Goal: Information Seeking & Learning: Get advice/opinions

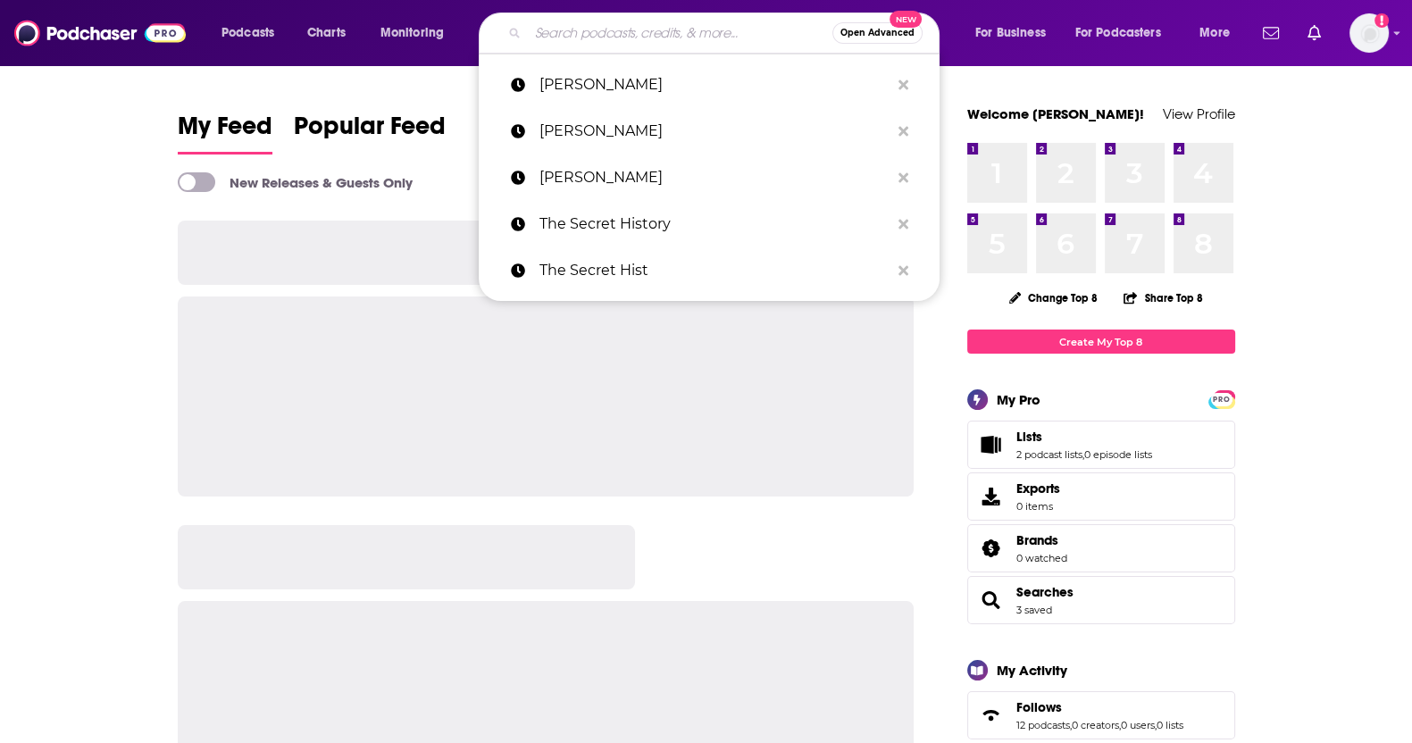
click at [626, 30] on input "Search podcasts, credits, & more..." at bounding box center [680, 33] width 305 height 29
type input "B"
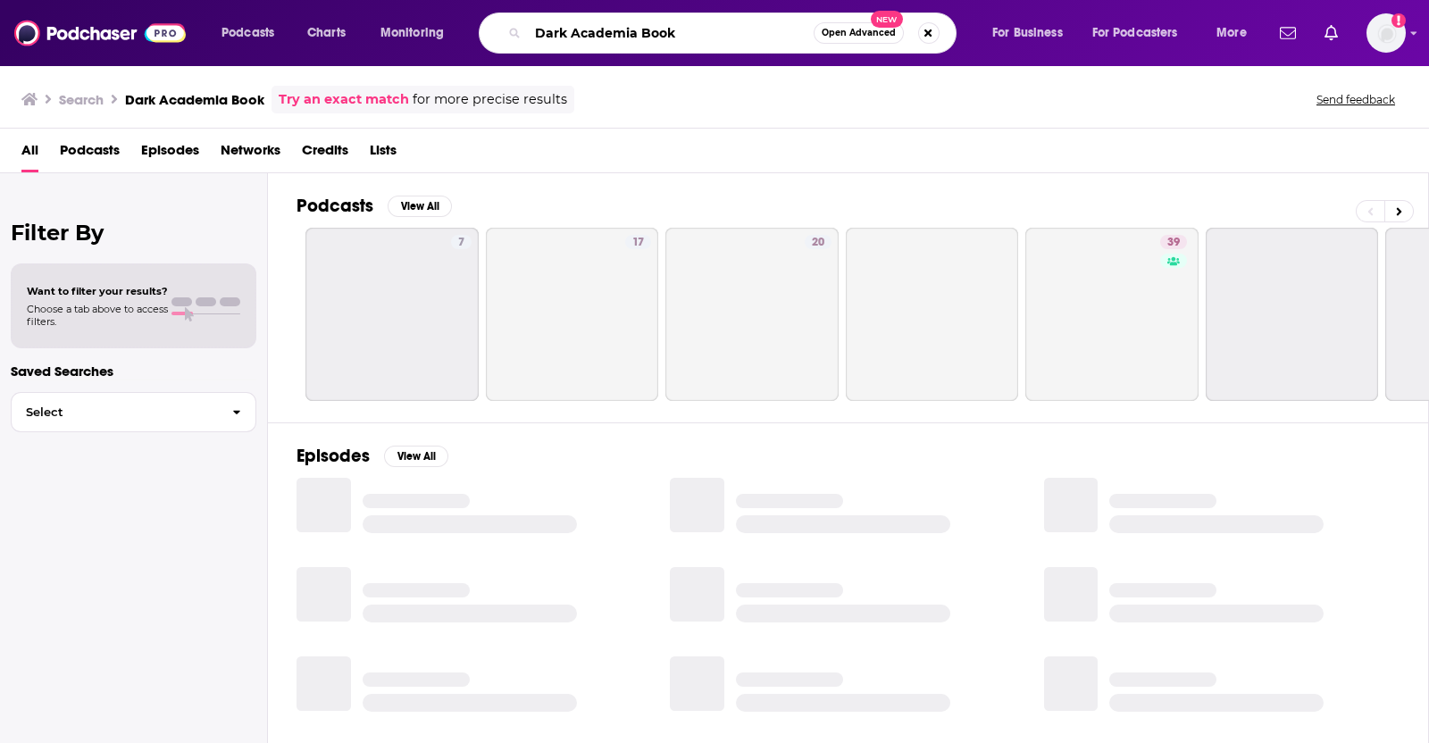
click at [665, 38] on input "Dark Academia Book" at bounding box center [671, 33] width 286 height 29
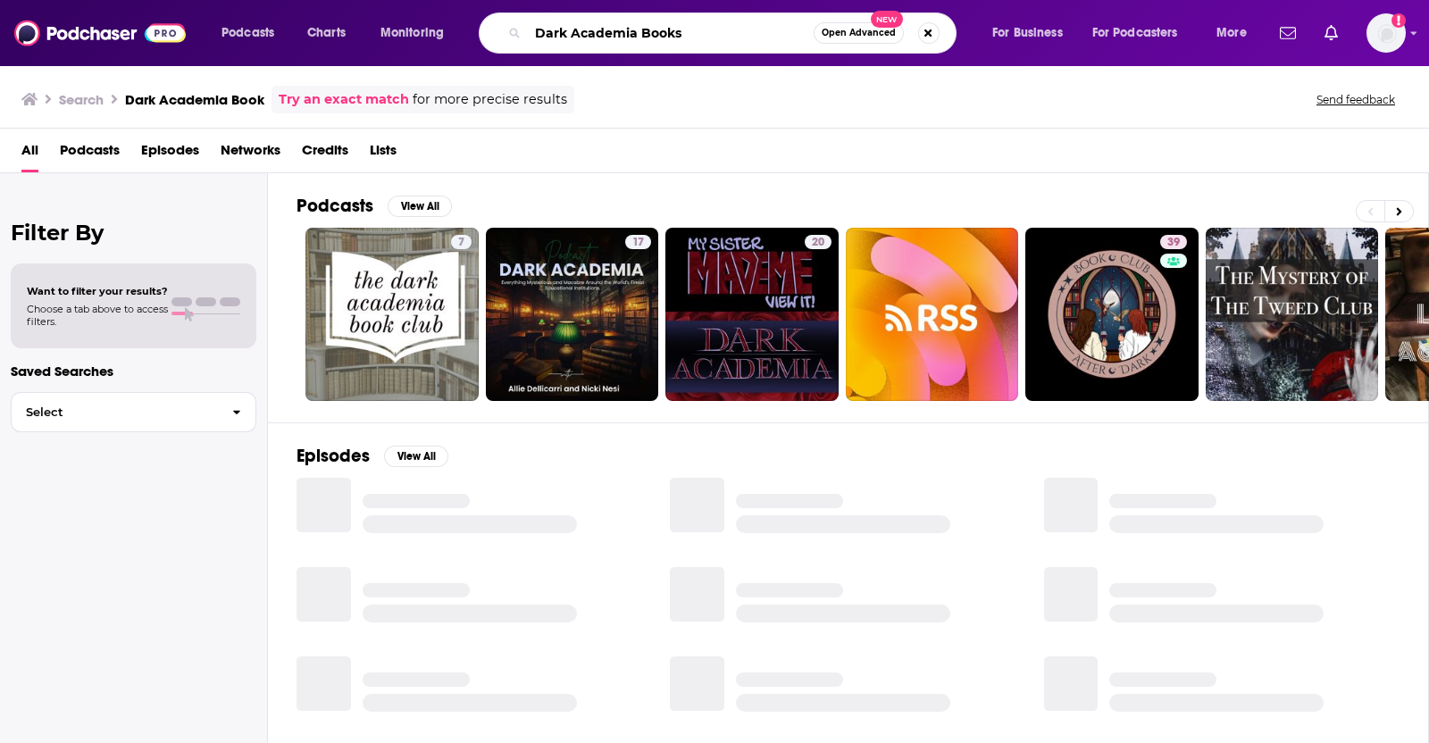
type input "Dark Academia Books"
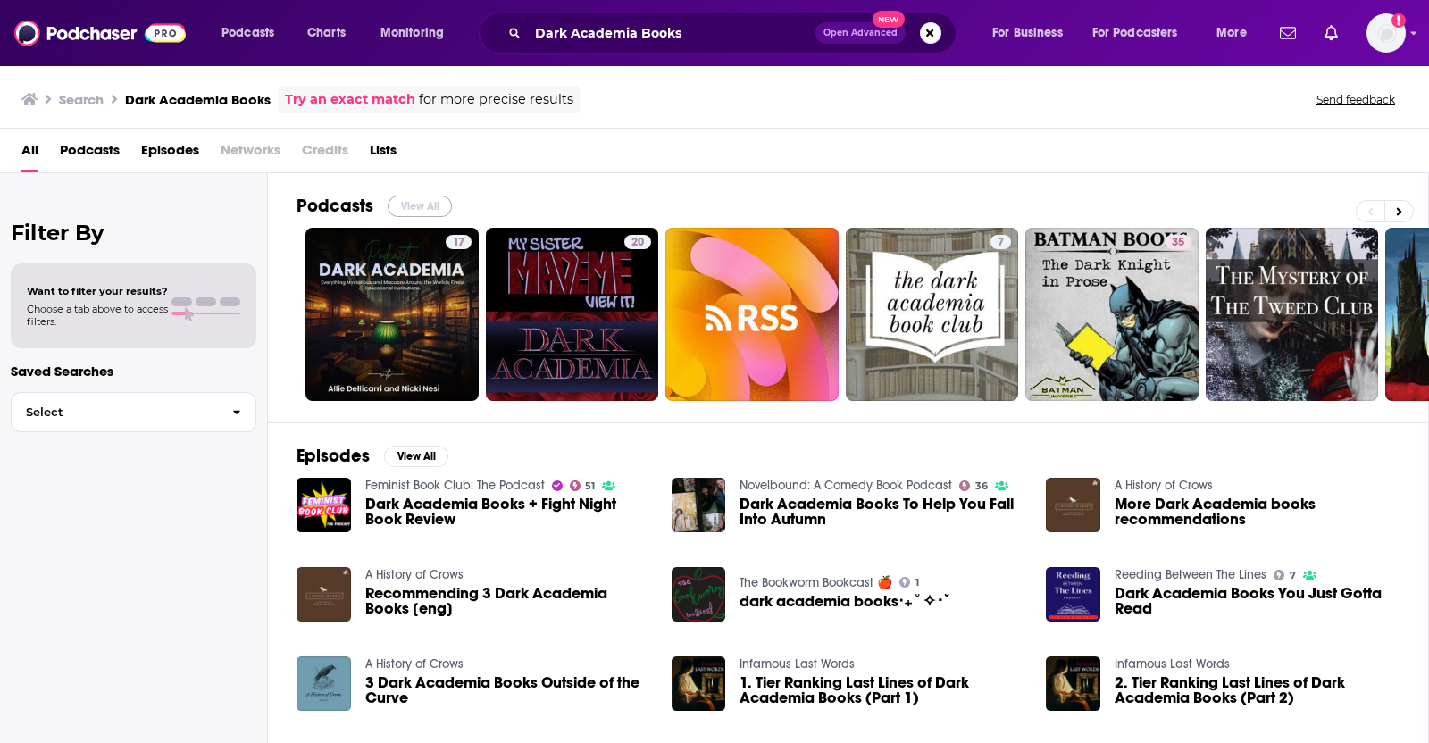
click at [412, 199] on button "View All" at bounding box center [420, 206] width 64 height 21
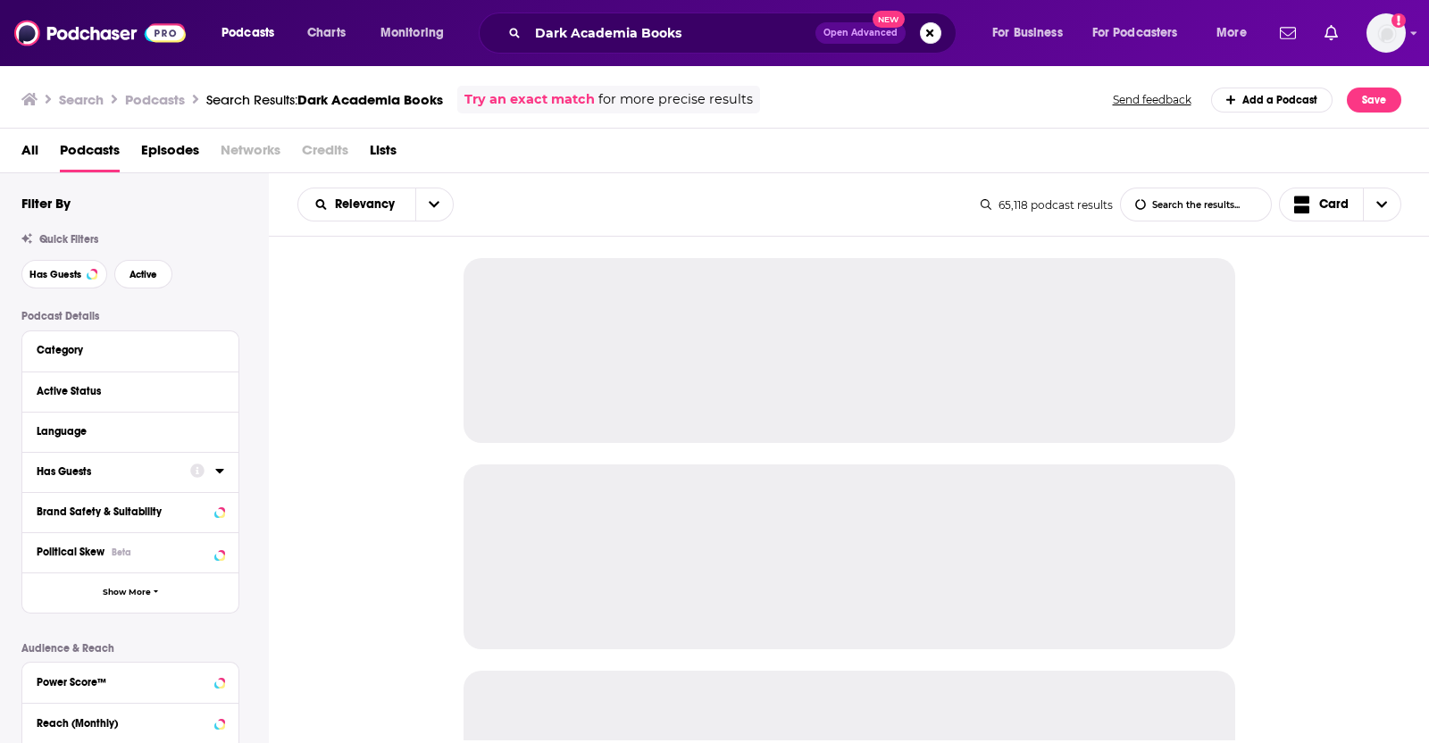
scroll to position [338, 0]
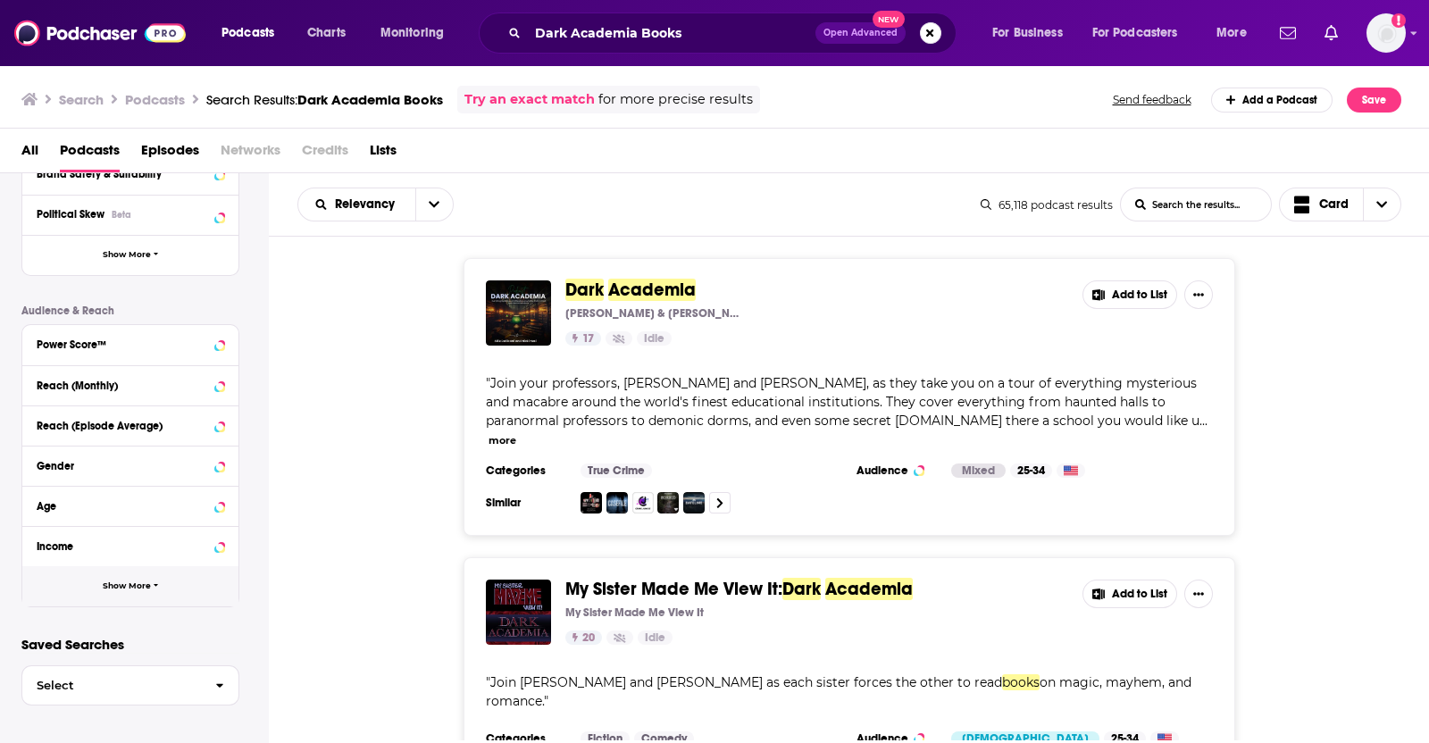
click at [103, 581] on span "Show More" at bounding box center [127, 586] width 48 height 10
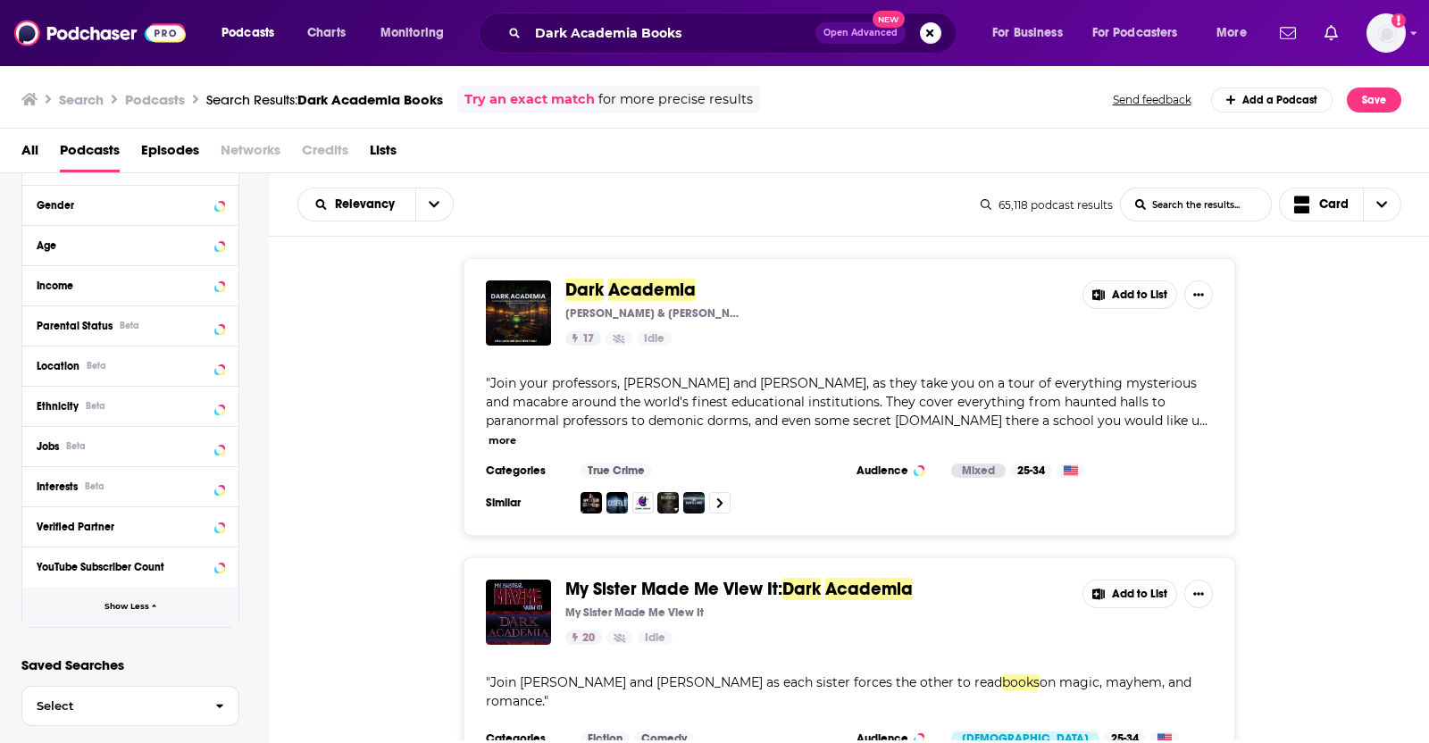
scroll to position [610, 0]
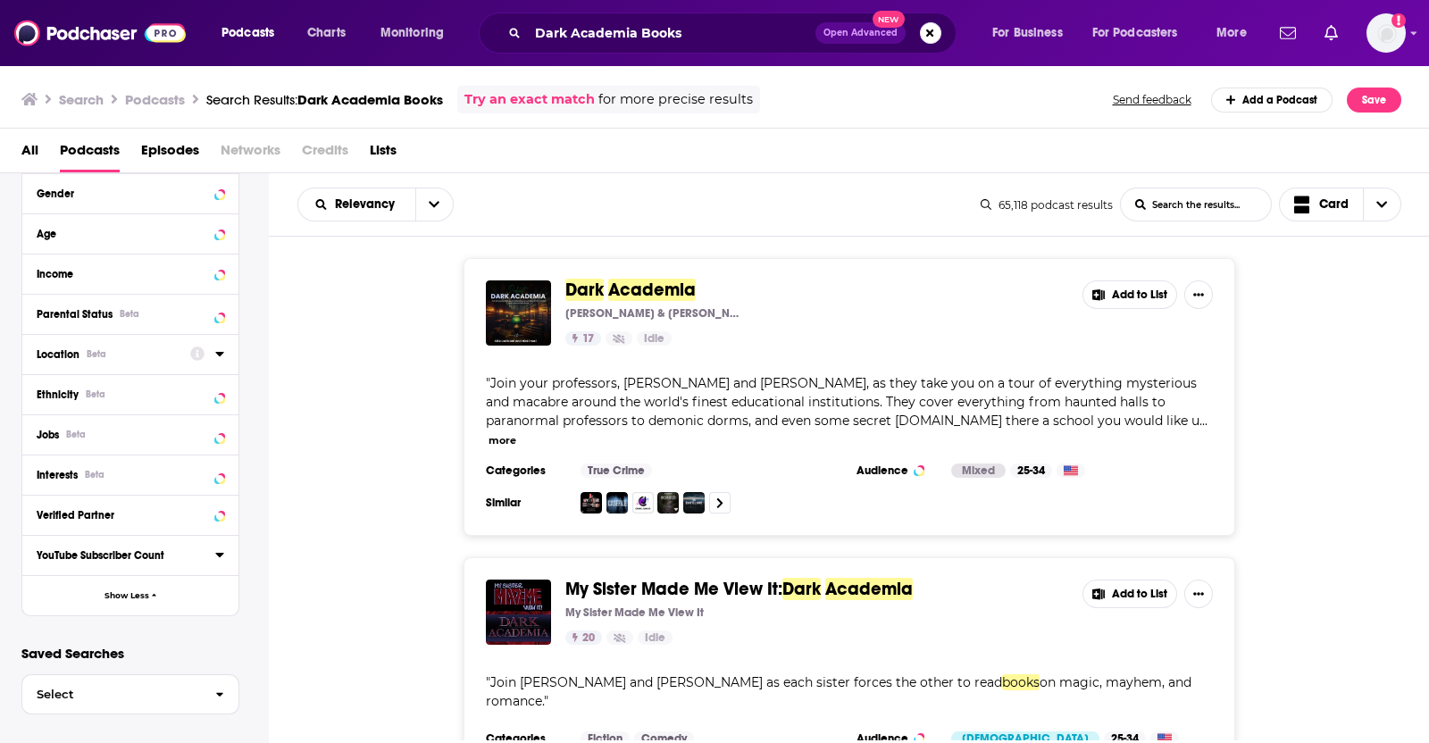
click at [123, 348] on div "Location Beta" at bounding box center [108, 354] width 142 height 13
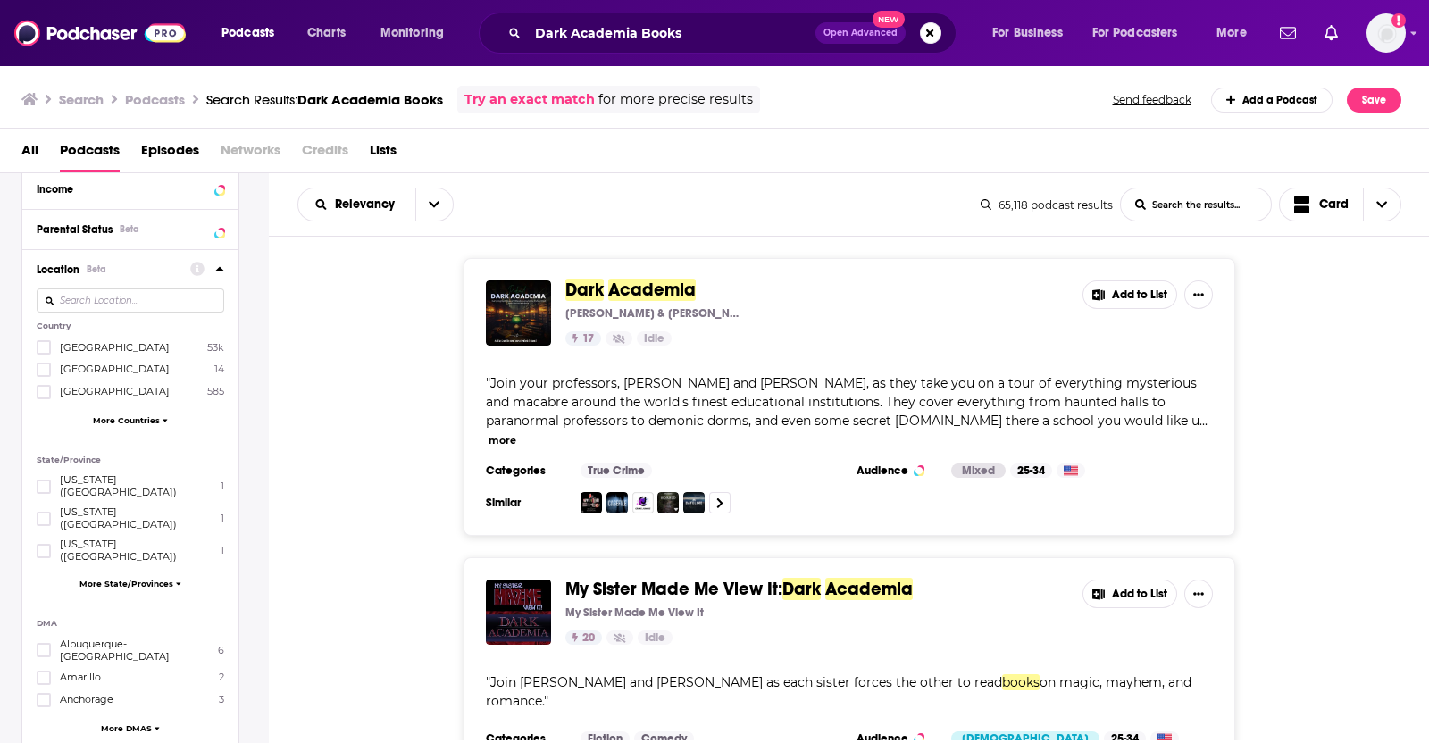
scroll to position [588, 0]
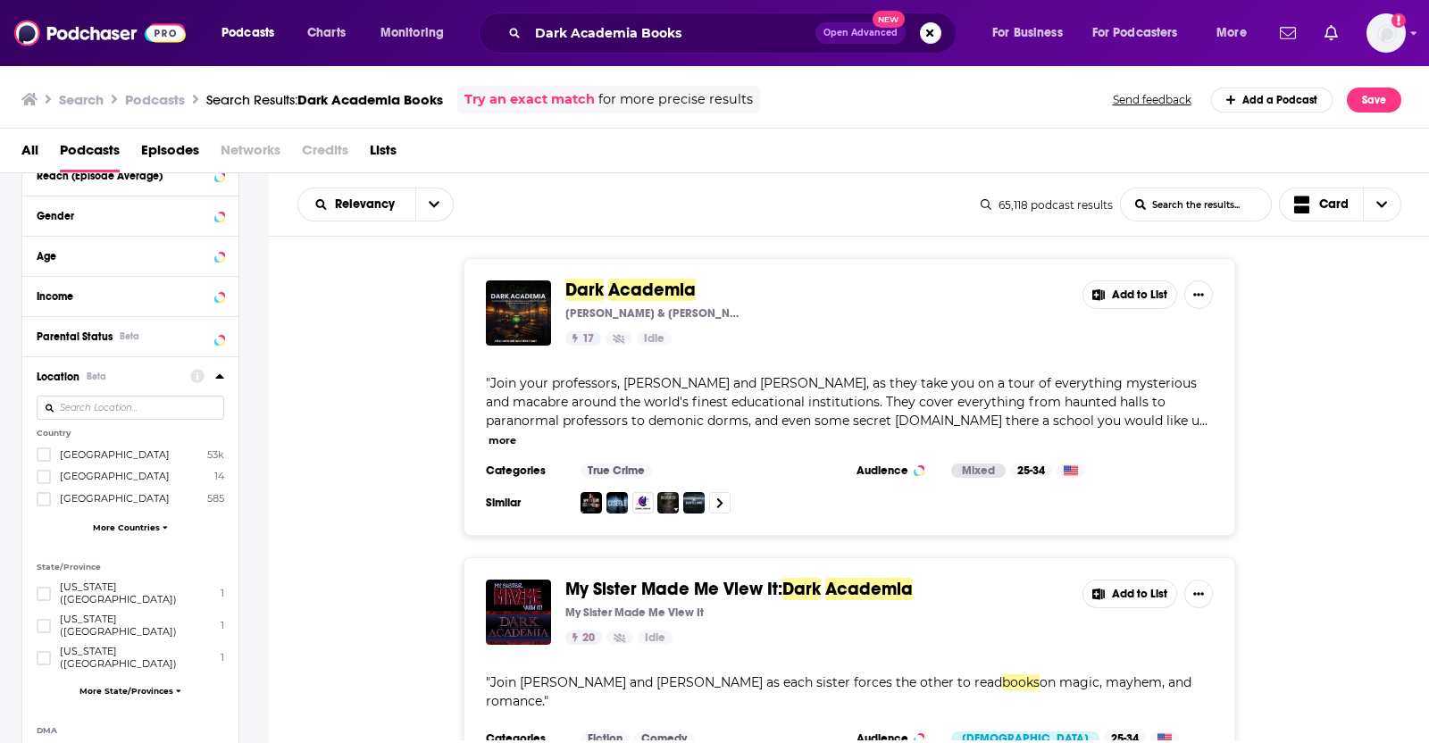
click at [101, 399] on input at bounding box center [131, 408] width 188 height 24
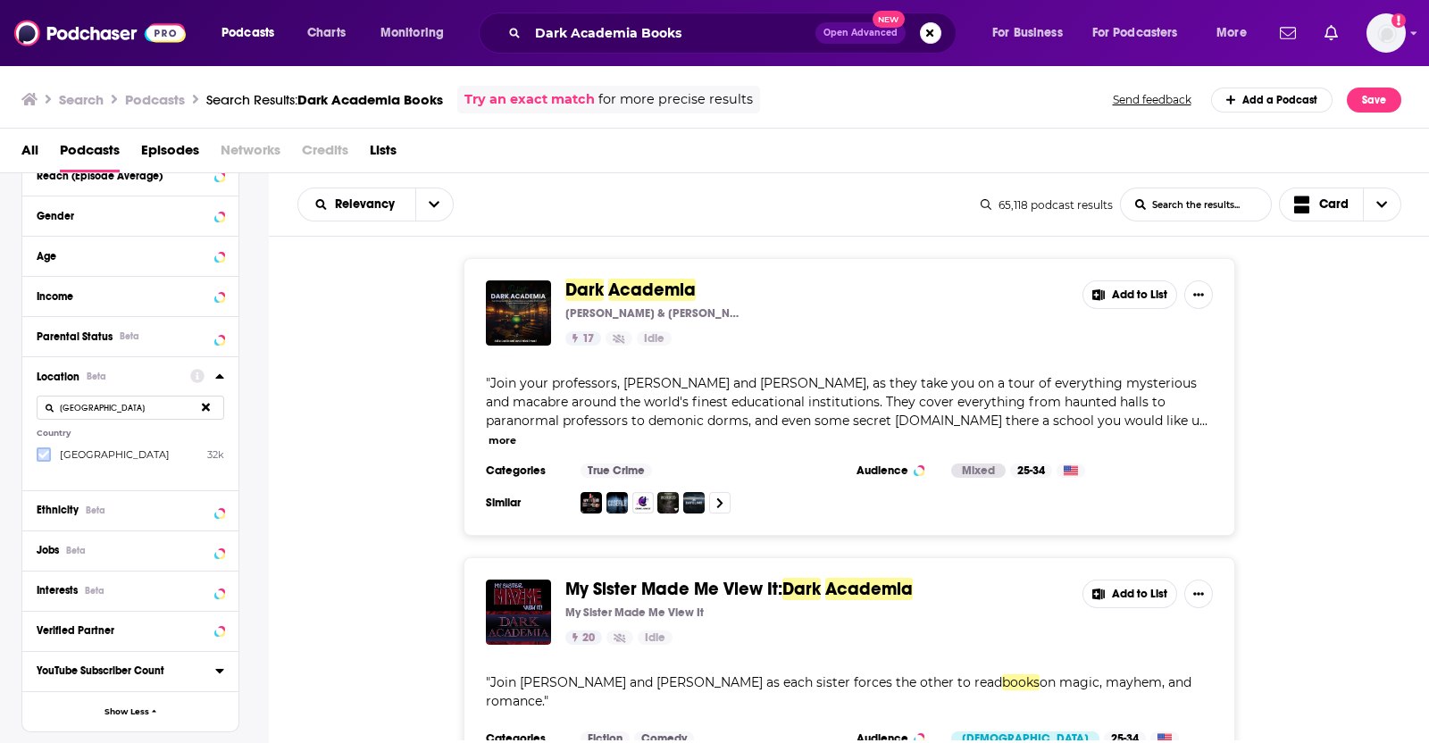
type input "[GEOGRAPHIC_DATA]"
click at [46, 452] on icon at bounding box center [43, 455] width 11 height 8
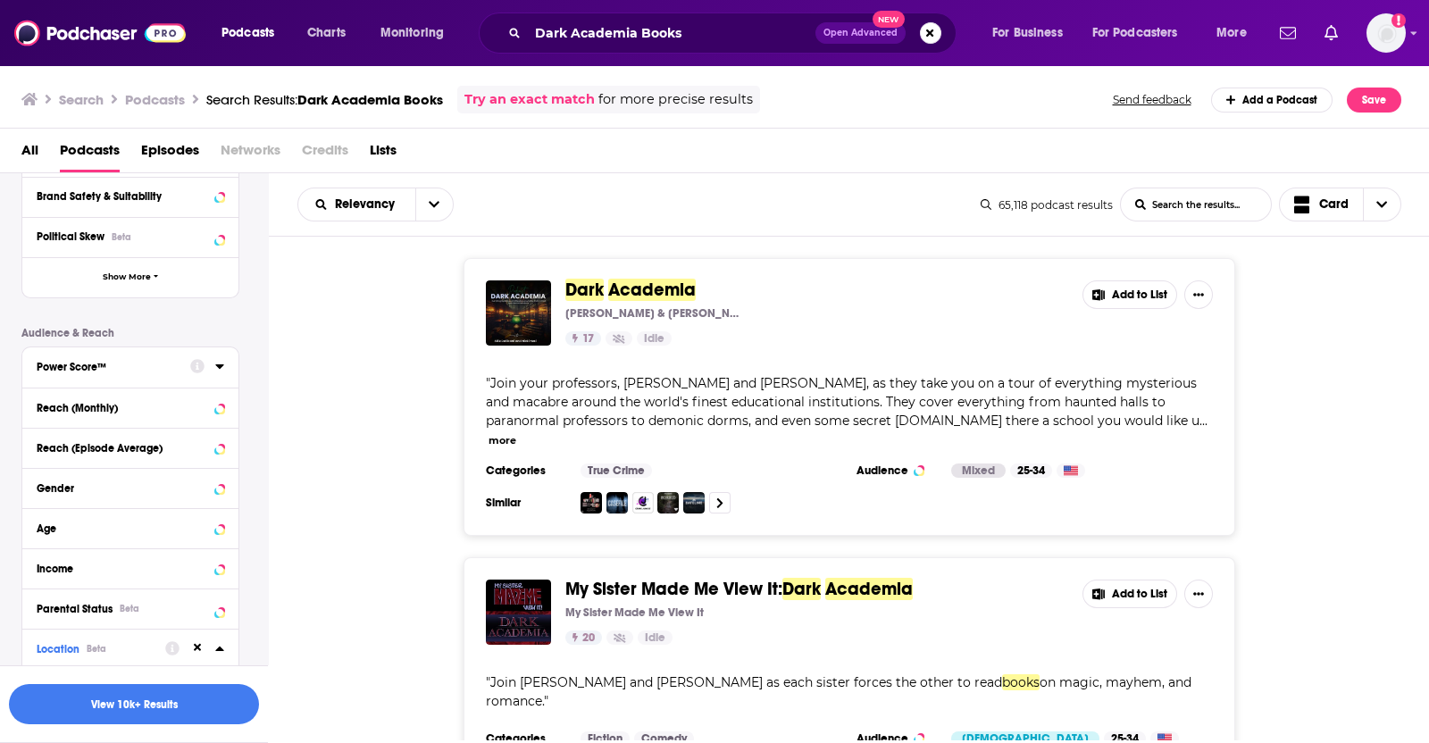
scroll to position [0, 0]
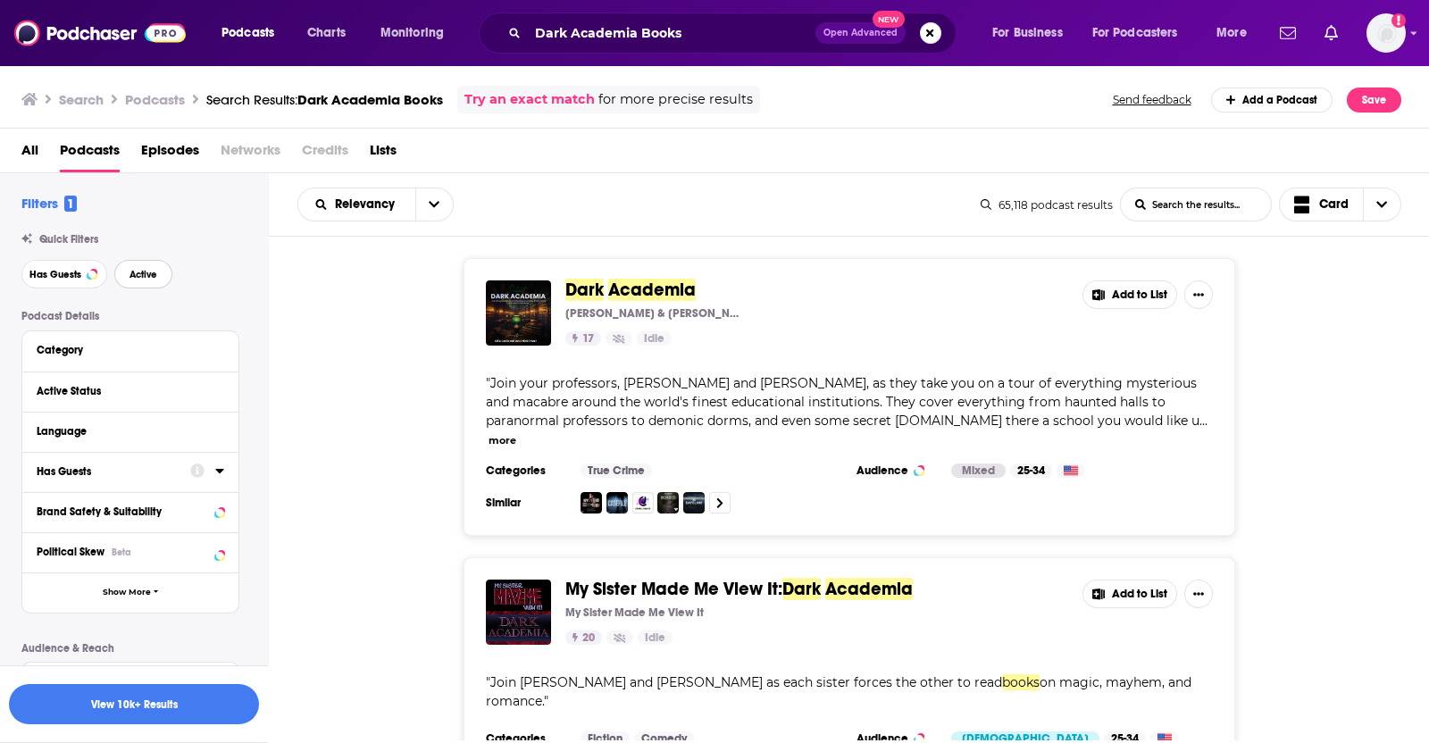
click at [139, 279] on span "Active" at bounding box center [144, 275] width 28 height 10
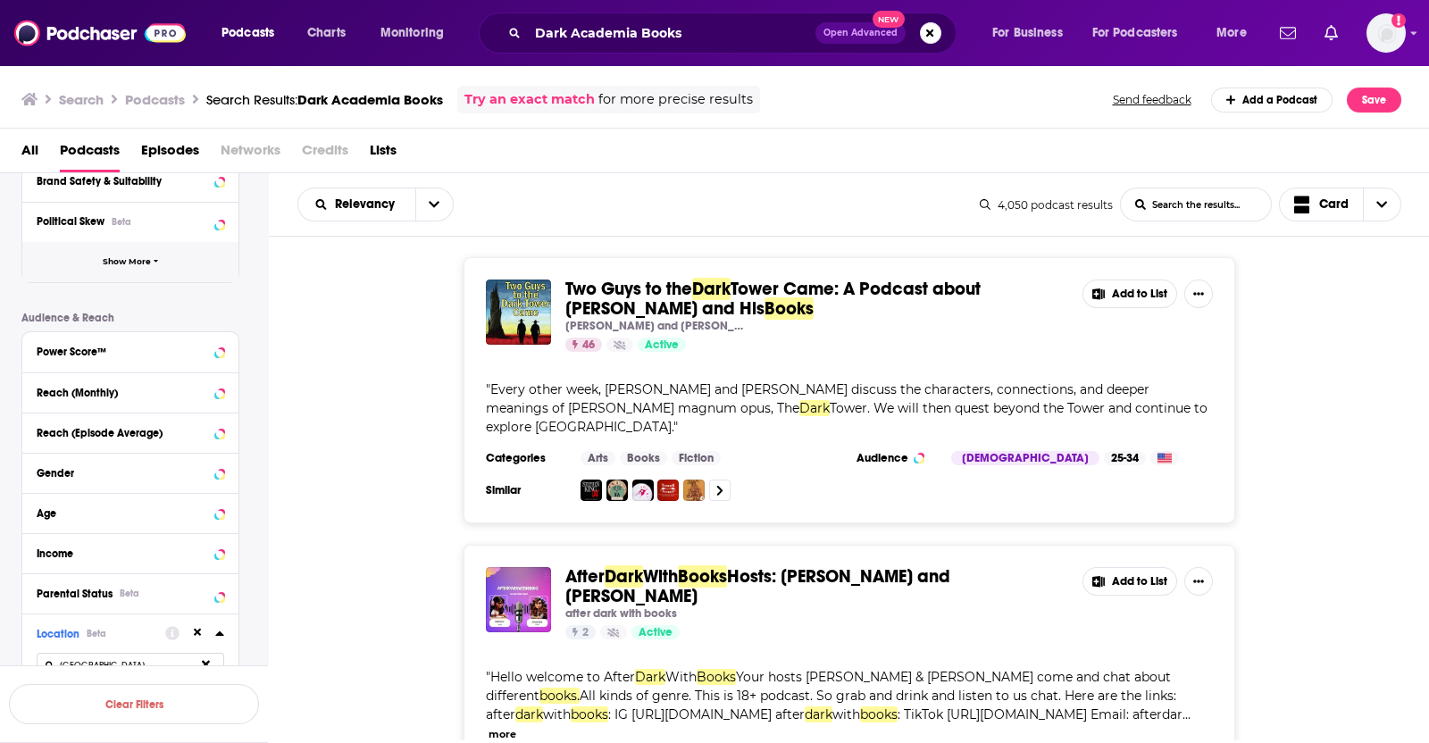
scroll to position [76, 0]
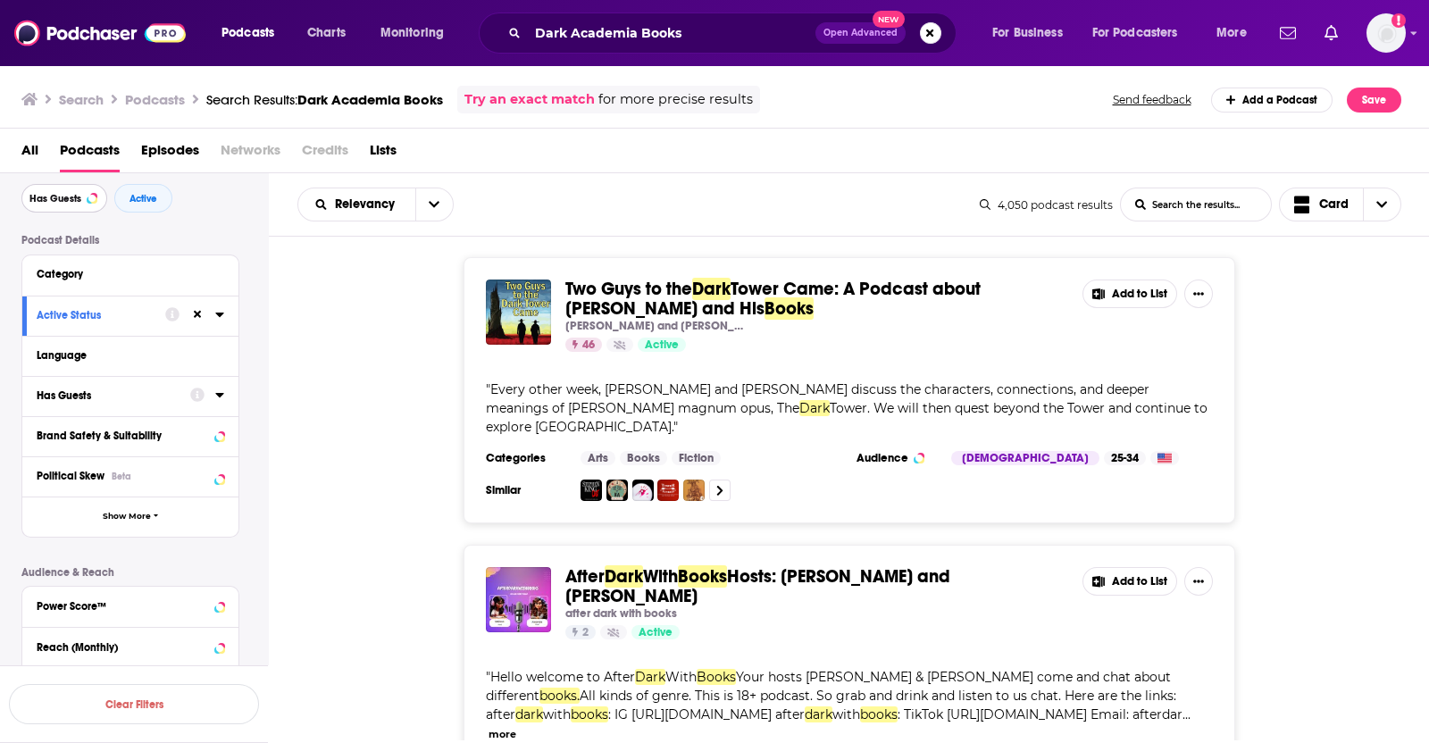
click at [71, 189] on button "Has Guests" at bounding box center [64, 198] width 86 height 29
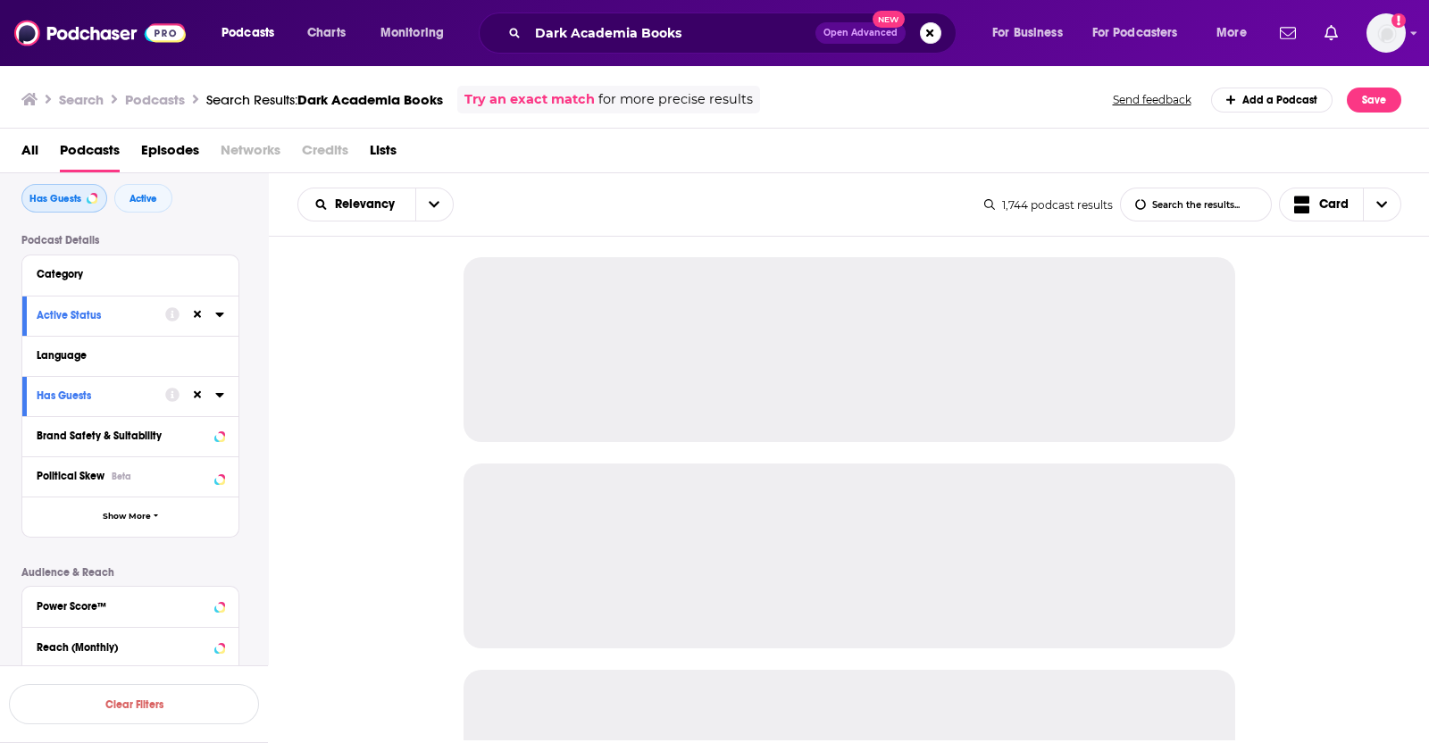
click at [79, 194] on span "Has Guests" at bounding box center [55, 199] width 52 height 10
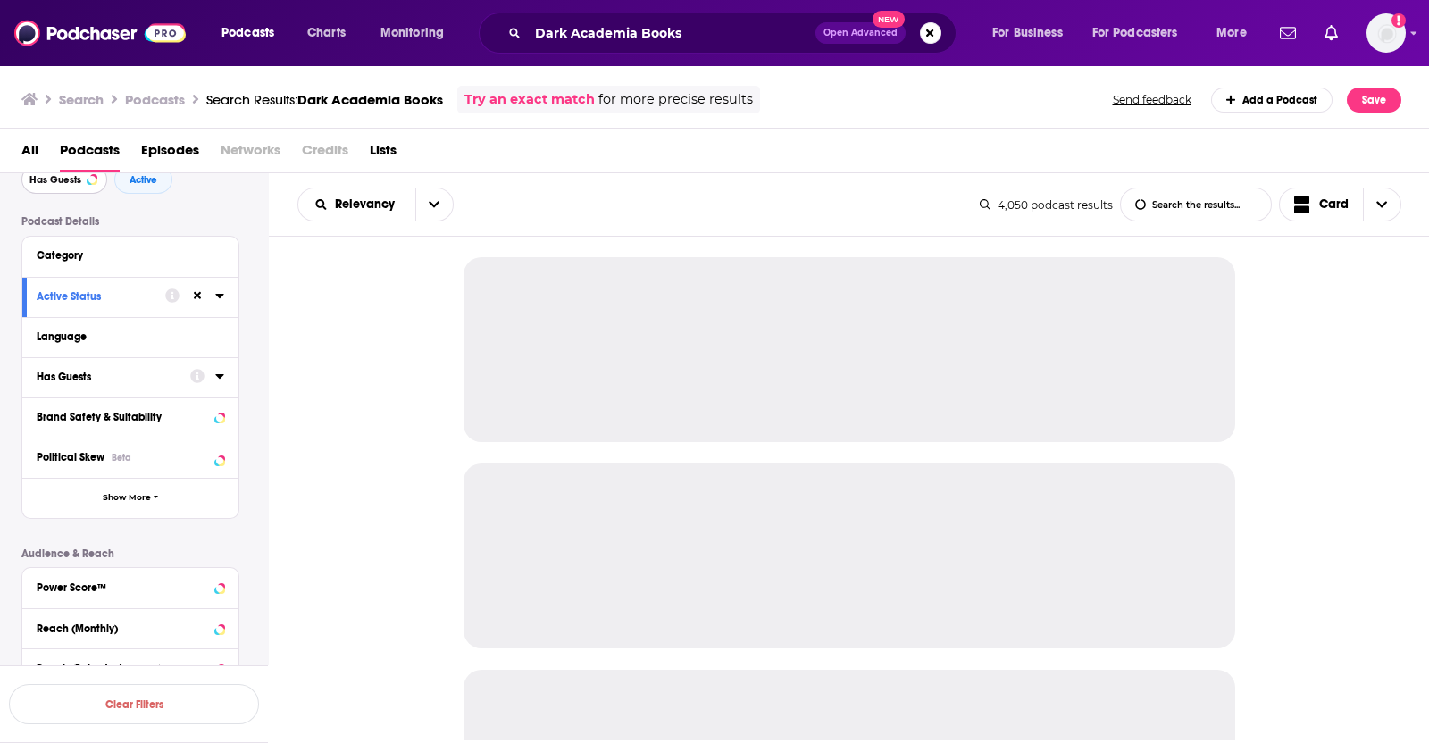
scroll to position [96, 0]
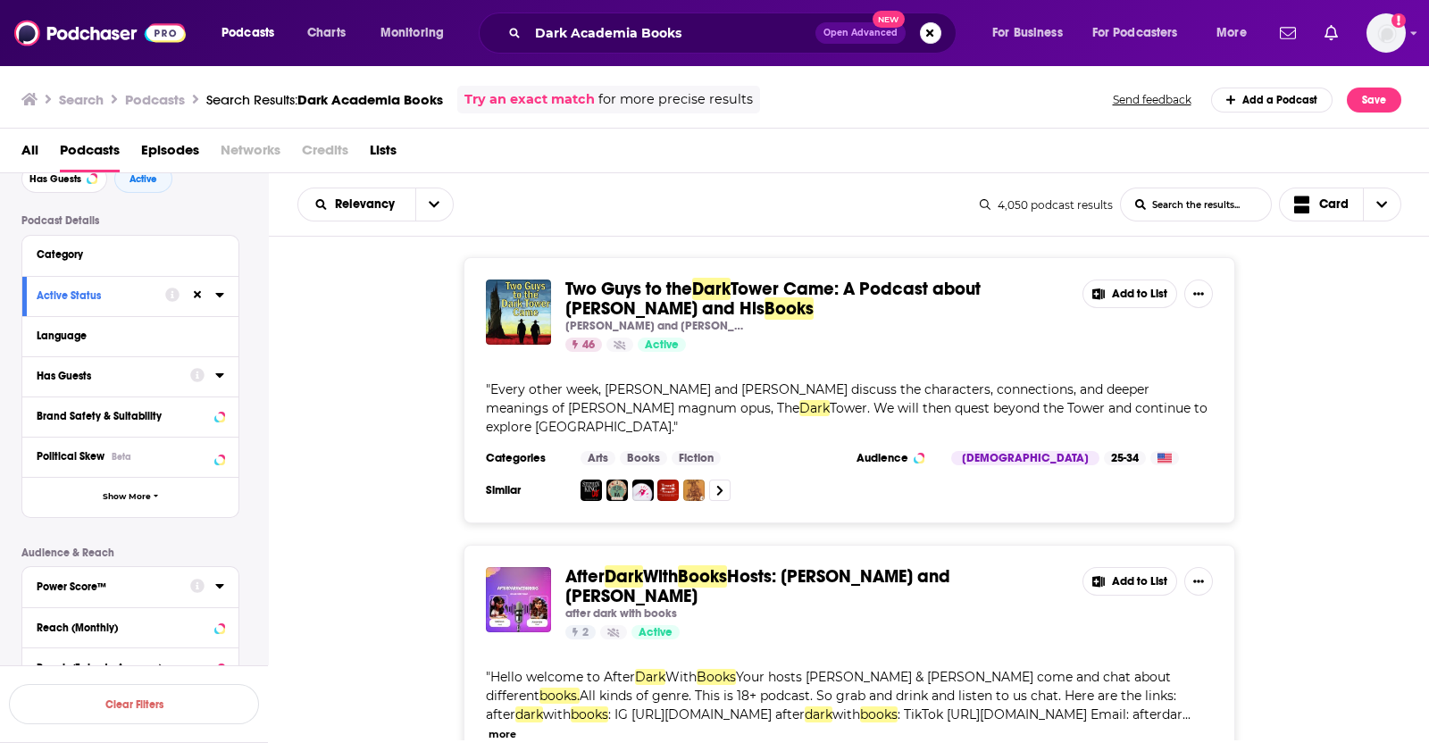
click at [129, 581] on div "Power Score™" at bounding box center [108, 587] width 142 height 13
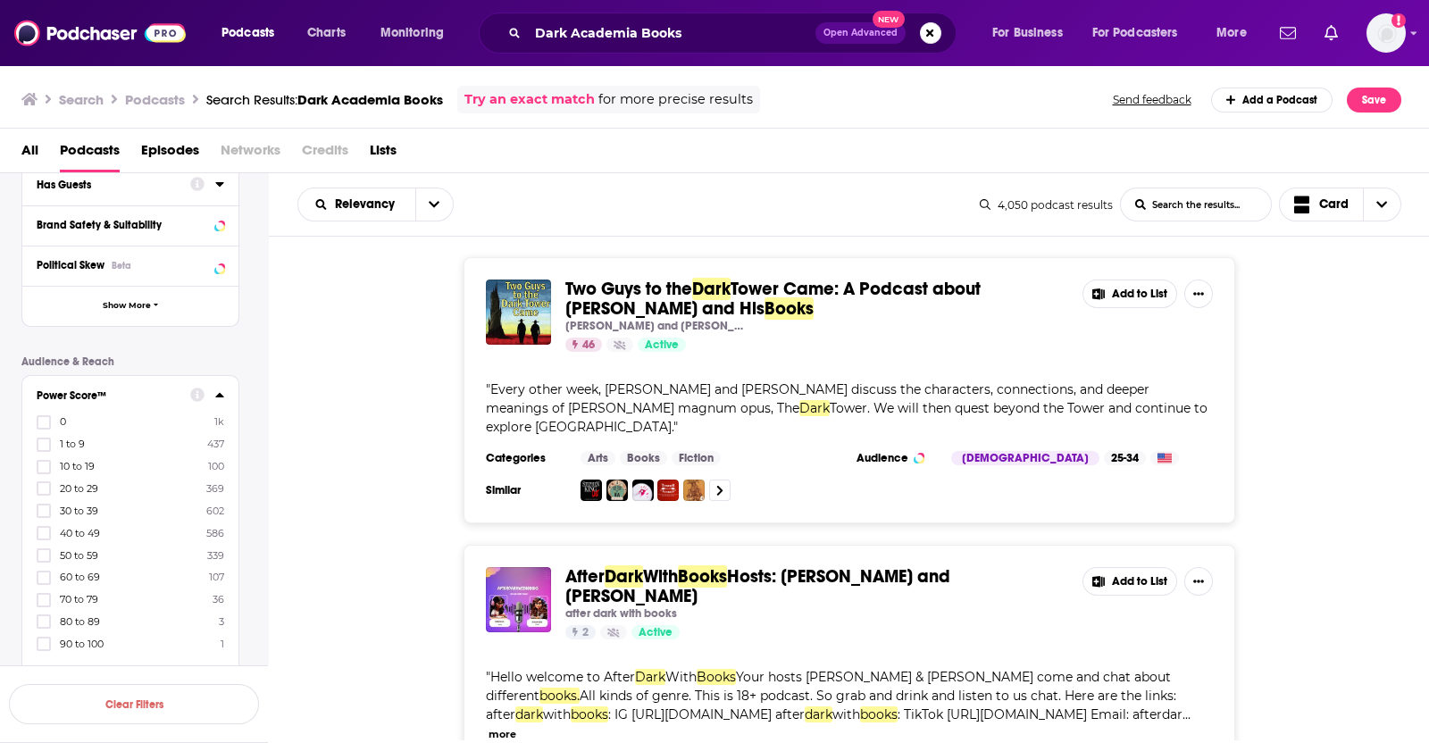
scroll to position [288, 0]
click at [41, 556] on icon at bounding box center [43, 554] width 11 height 11
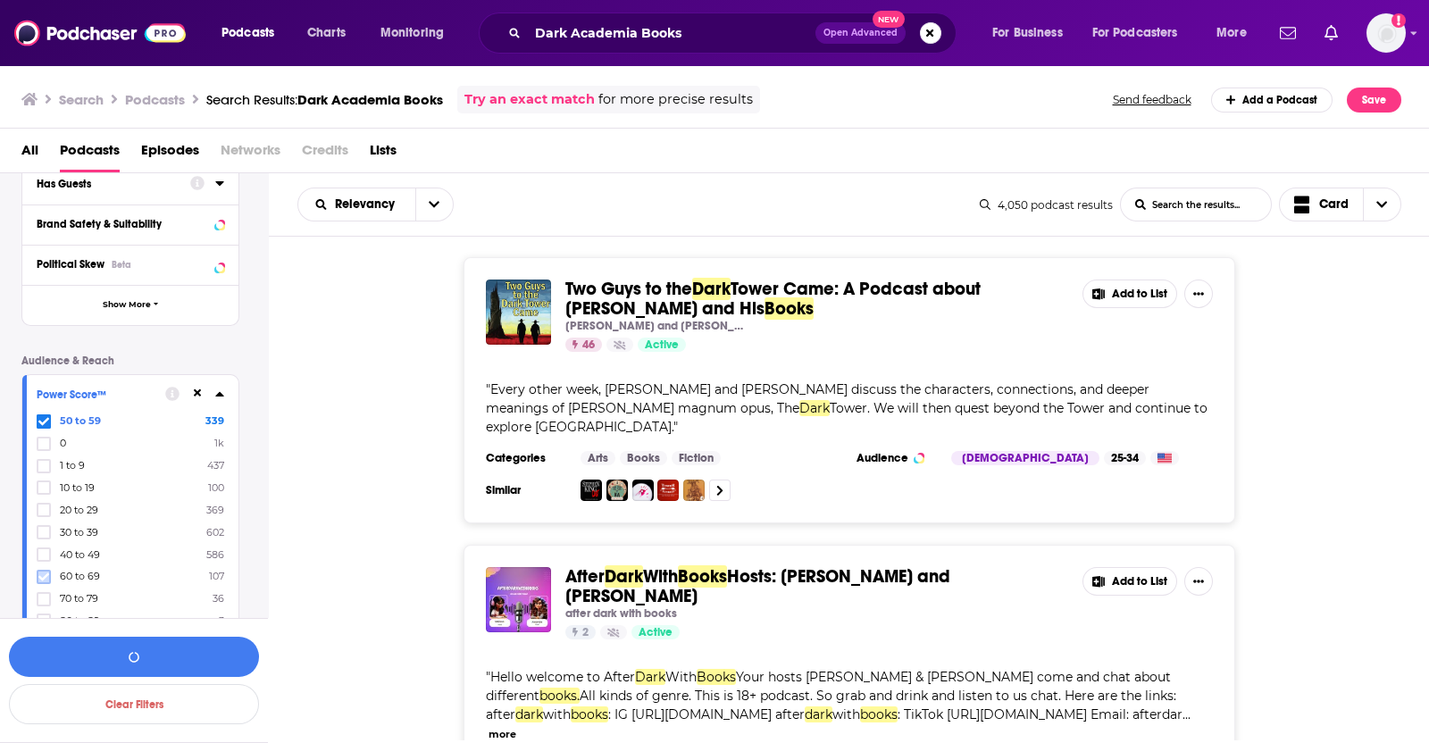
click at [41, 577] on icon at bounding box center [43, 577] width 11 height 8
click at [40, 616] on icon at bounding box center [43, 620] width 11 height 11
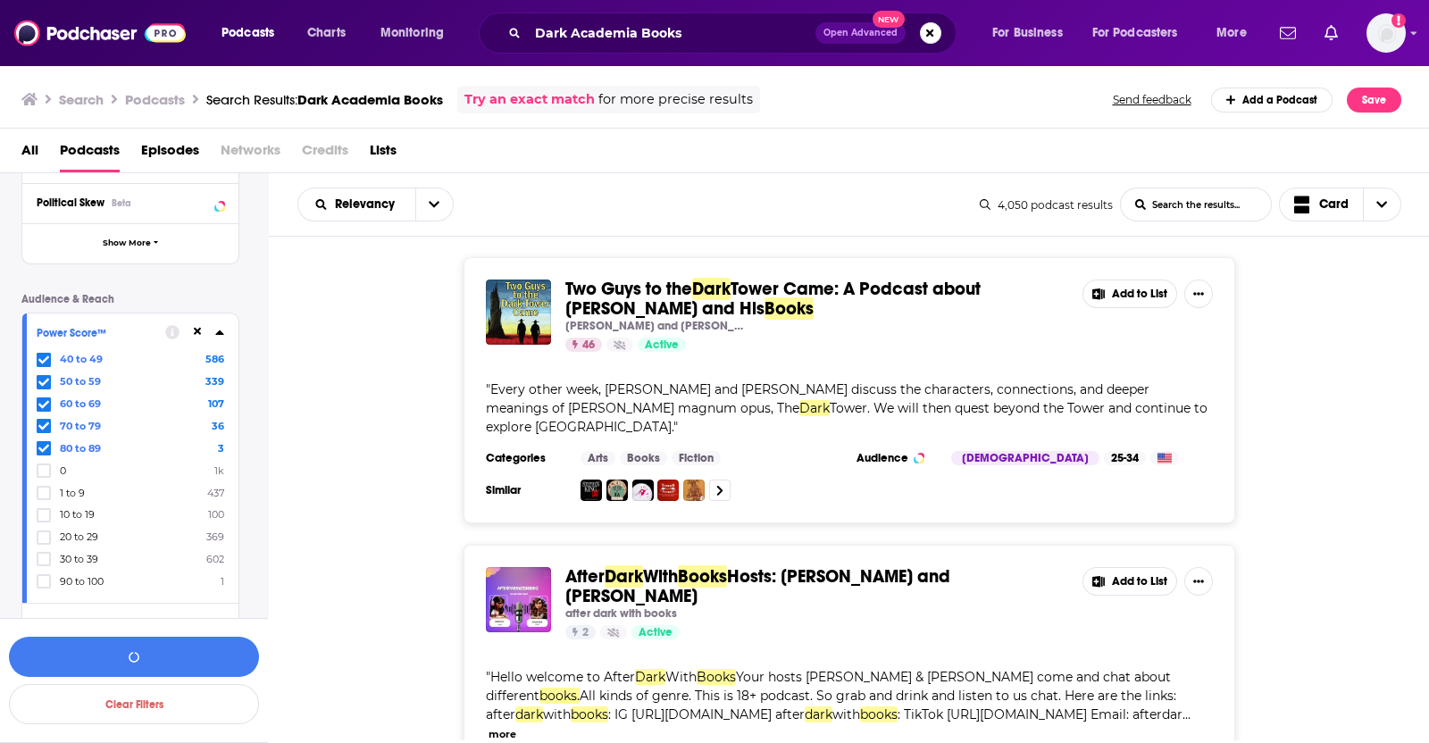
scroll to position [359, 0]
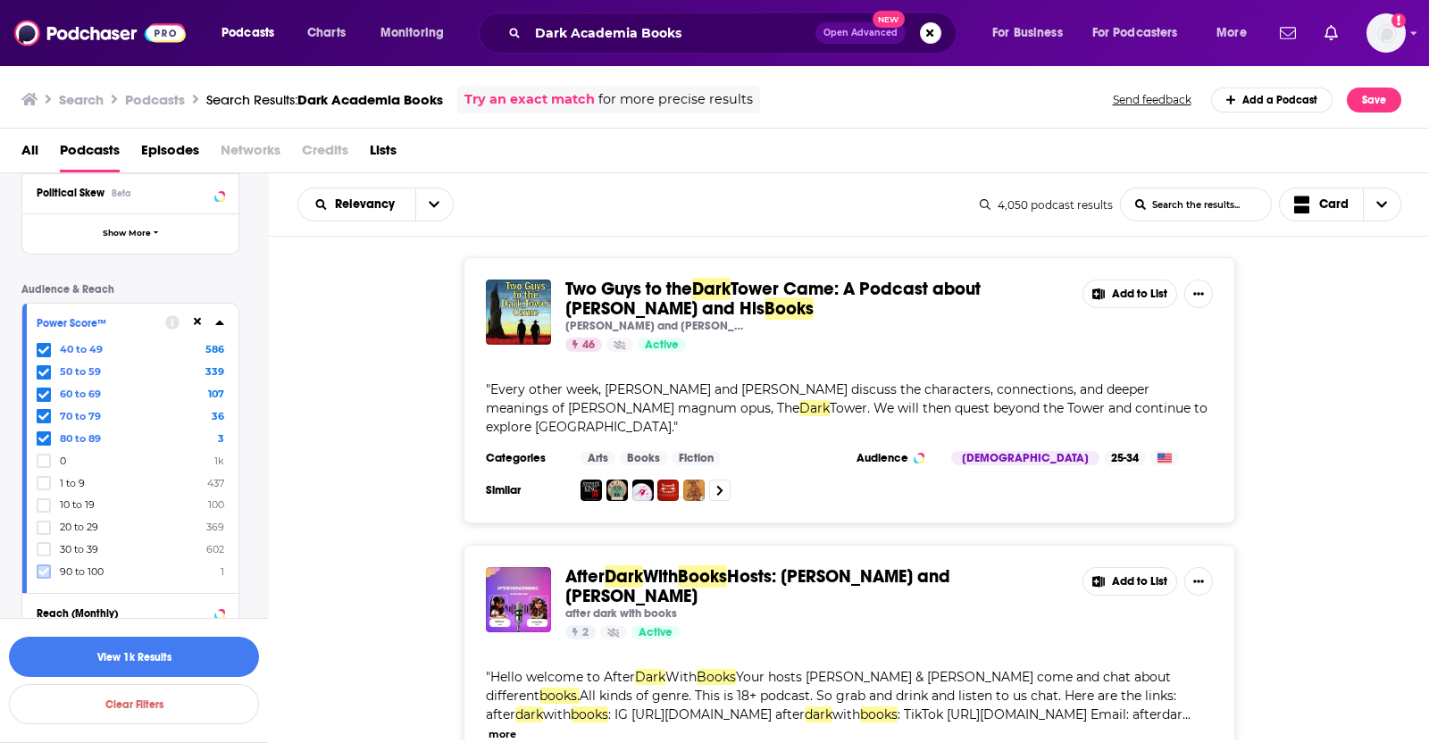
click at [40, 564] on label at bounding box center [44, 571] width 14 height 14
click at [146, 649] on button "View 1k Results" at bounding box center [134, 657] width 250 height 40
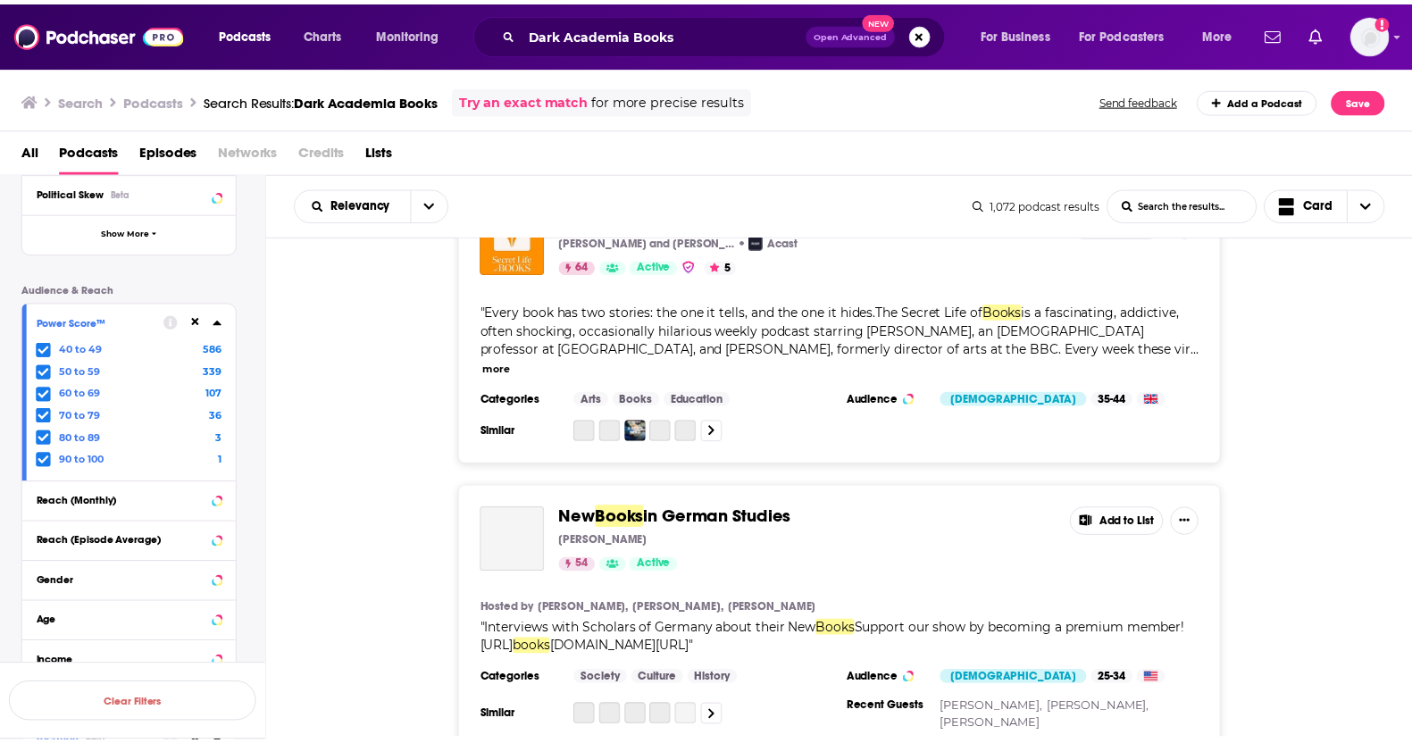
scroll to position [3268, 0]
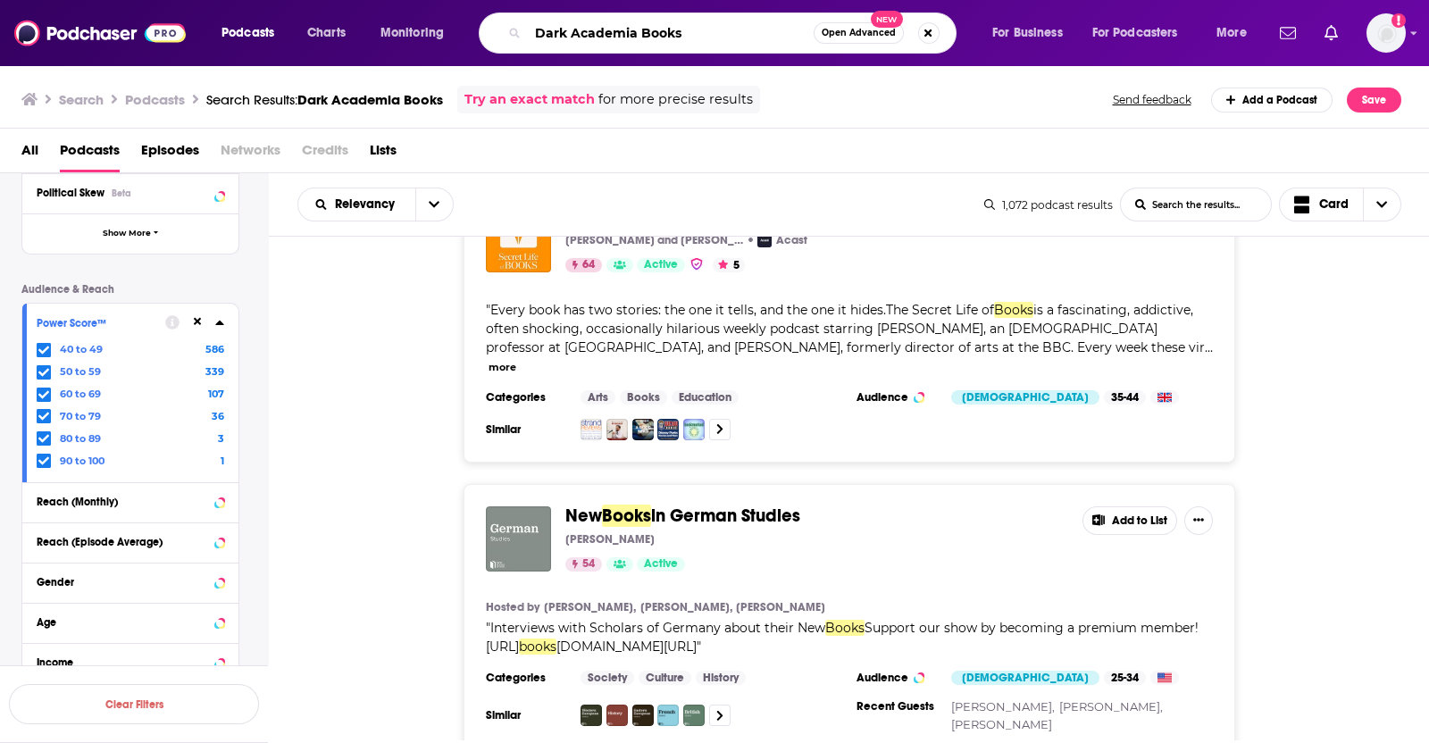
click at [597, 31] on input "Dark Academia Books" at bounding box center [671, 33] width 286 height 29
type input "Book Reccos"
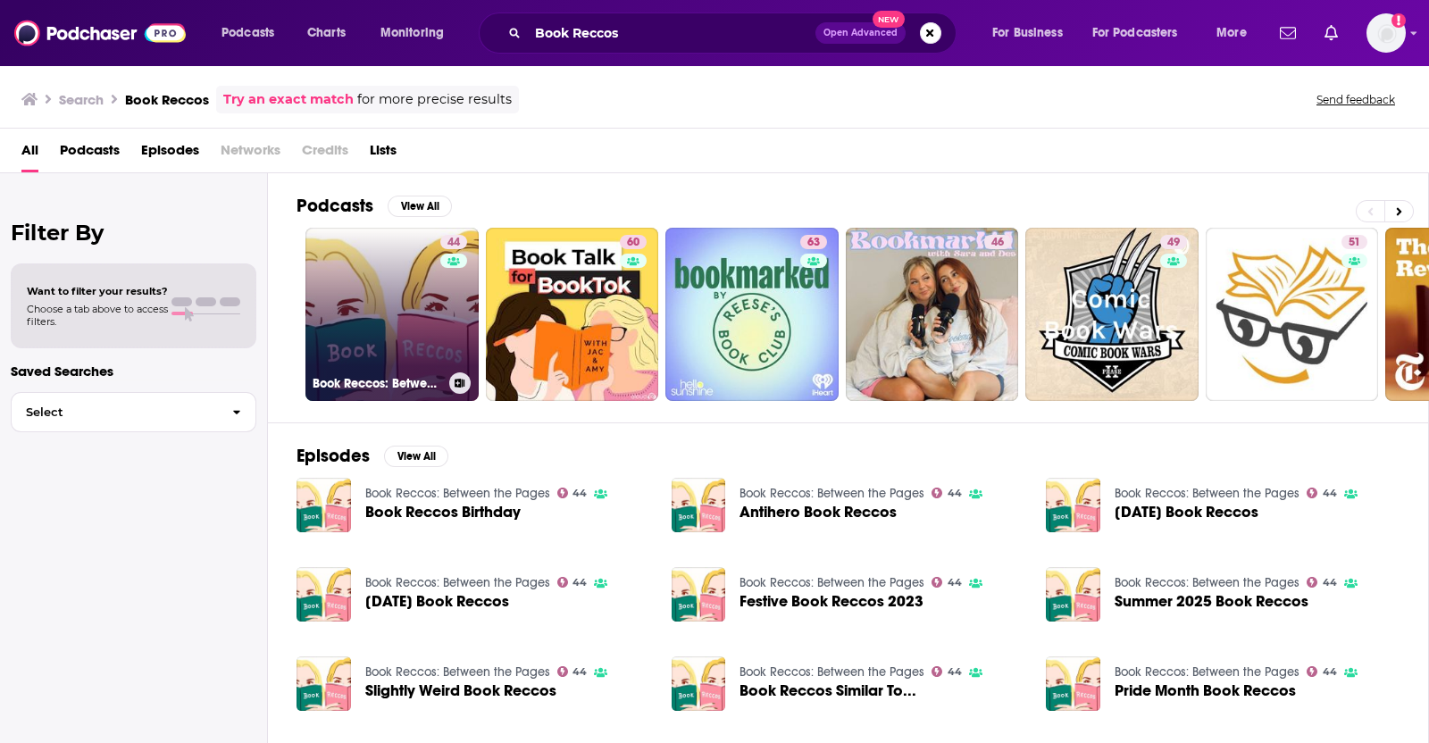
click at [411, 315] on link "44 Book Reccos: Between the Pages" at bounding box center [391, 314] width 173 height 173
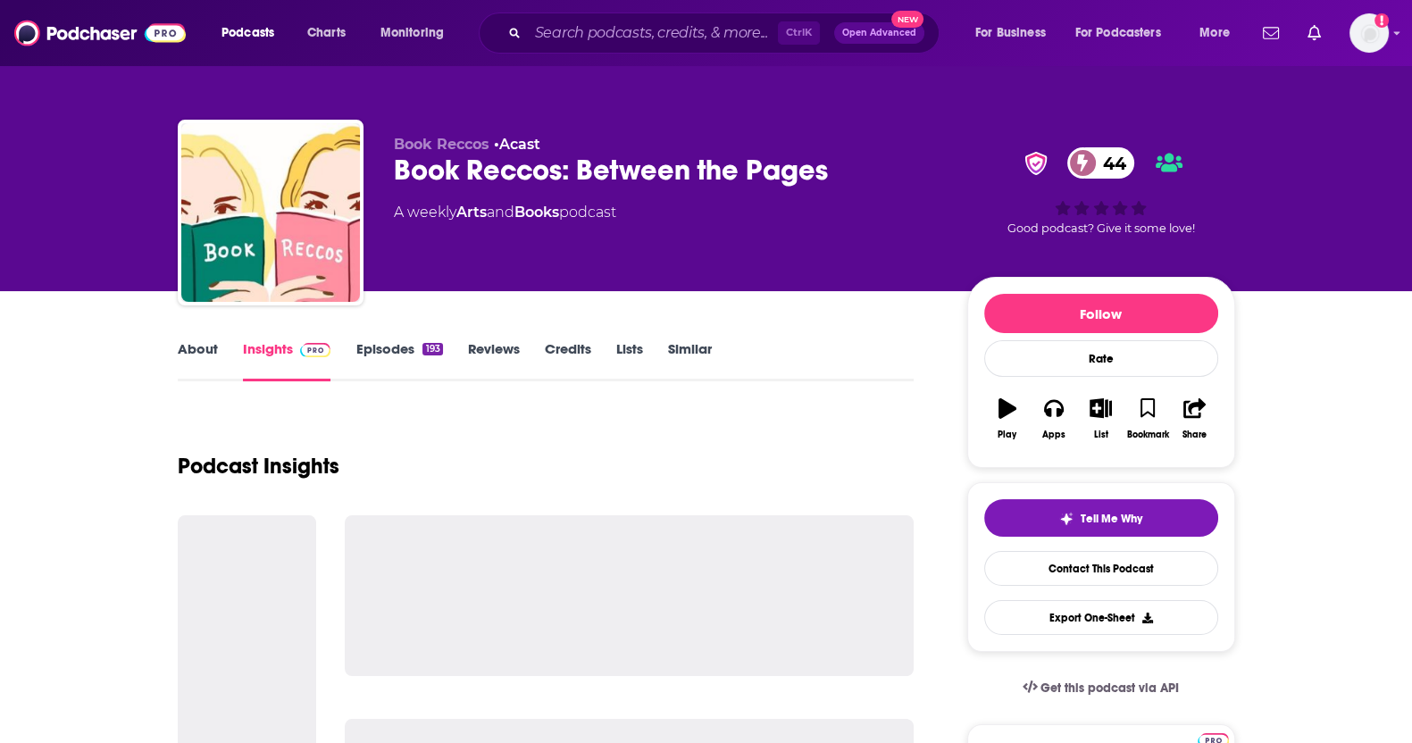
click at [697, 353] on link "Similar" at bounding box center [690, 360] width 44 height 41
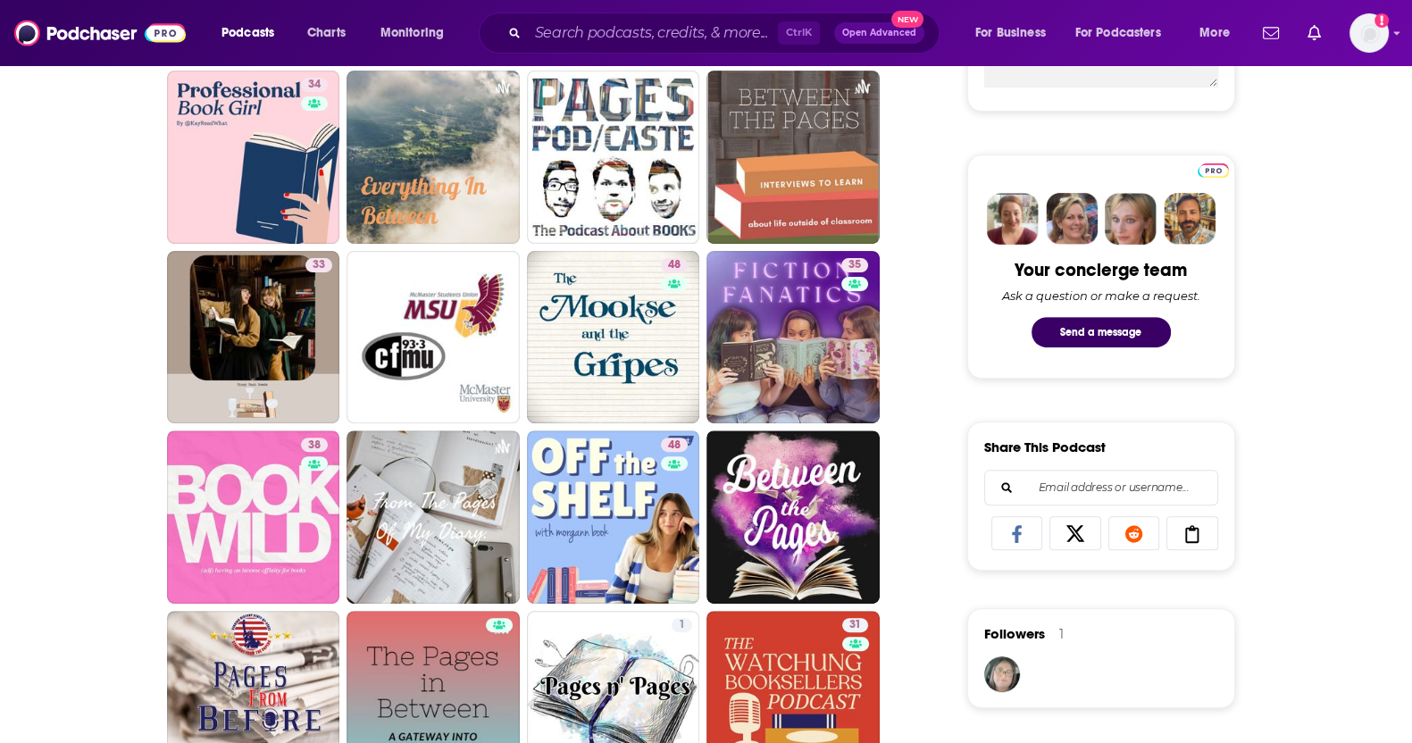
scroll to position [765, 0]
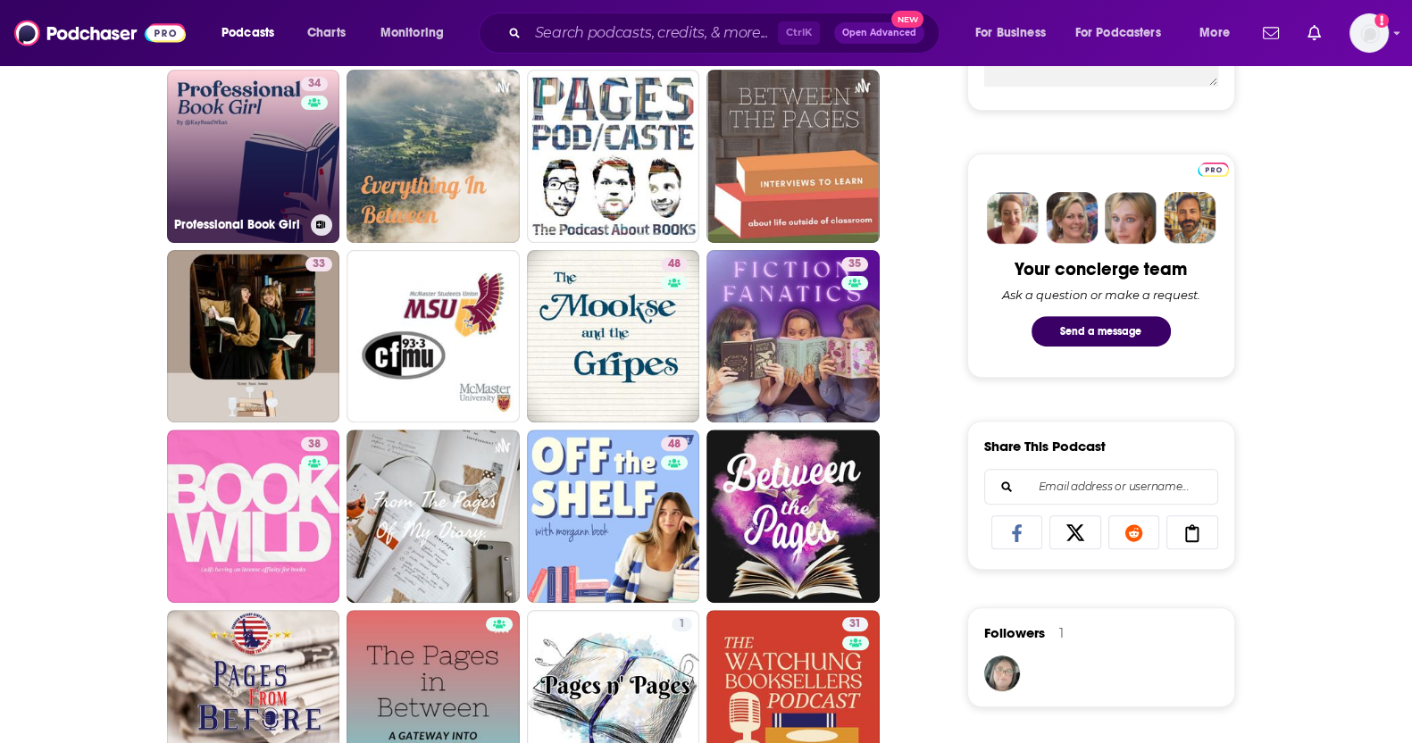
click at [246, 180] on link "34 Professional Book Girl" at bounding box center [253, 156] width 173 height 173
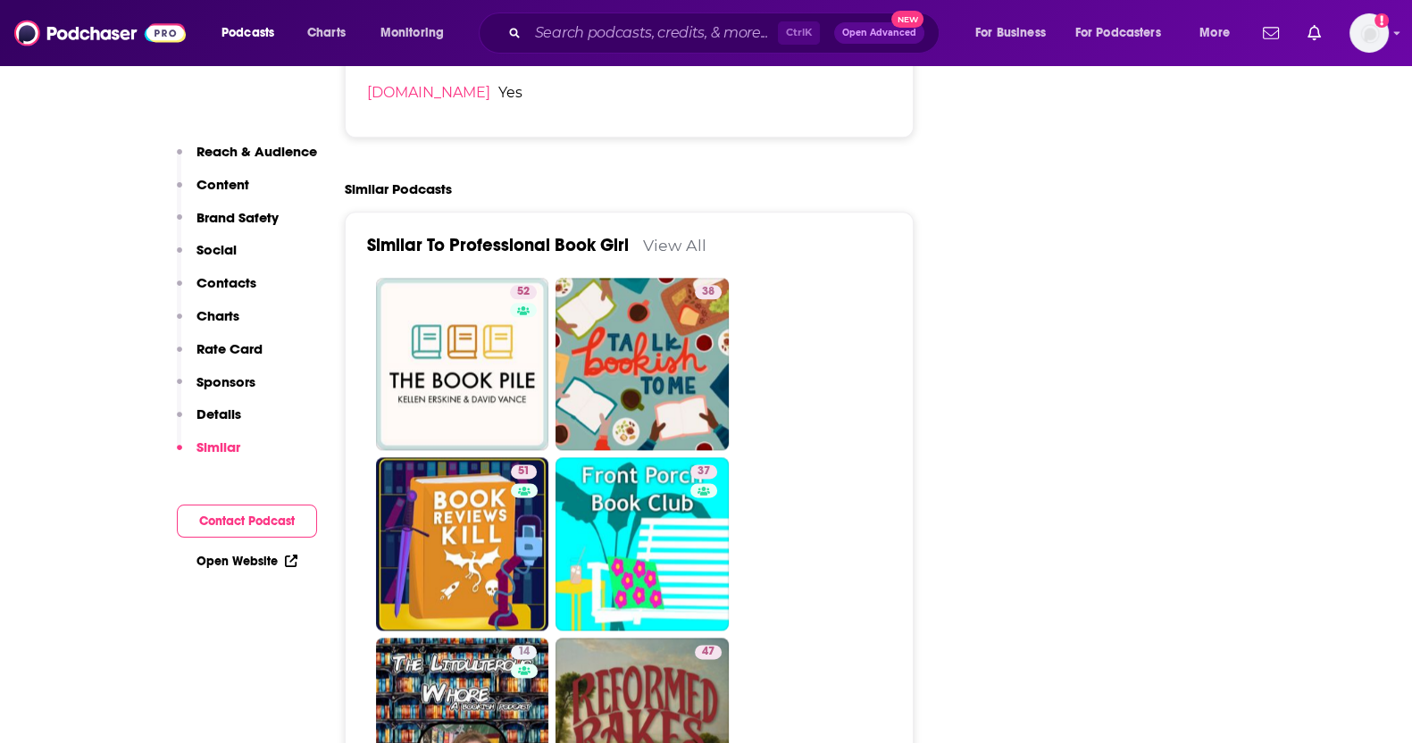
scroll to position [2680, 0]
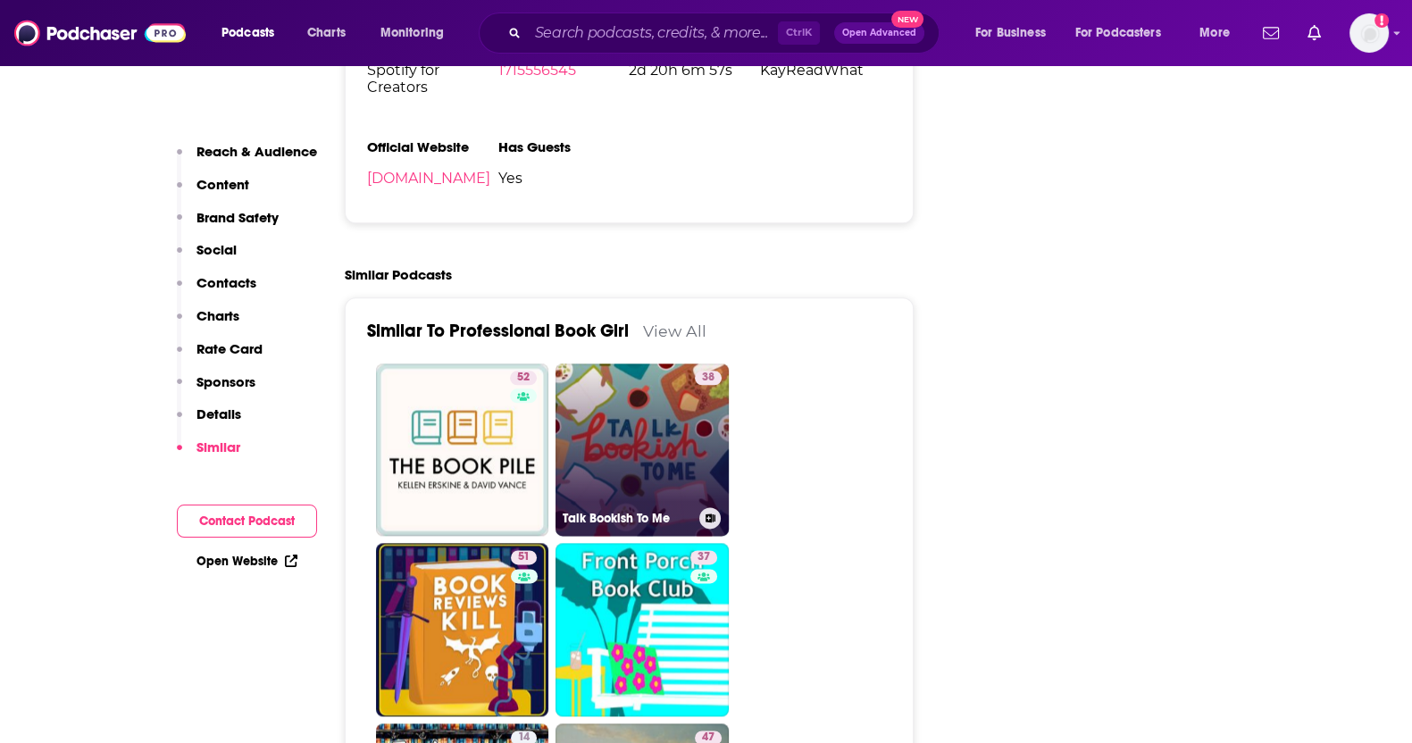
click at [642, 439] on link "38 Talk Bookish To Me" at bounding box center [642, 450] width 173 height 173
type input "[URL][DOMAIN_NAME]"
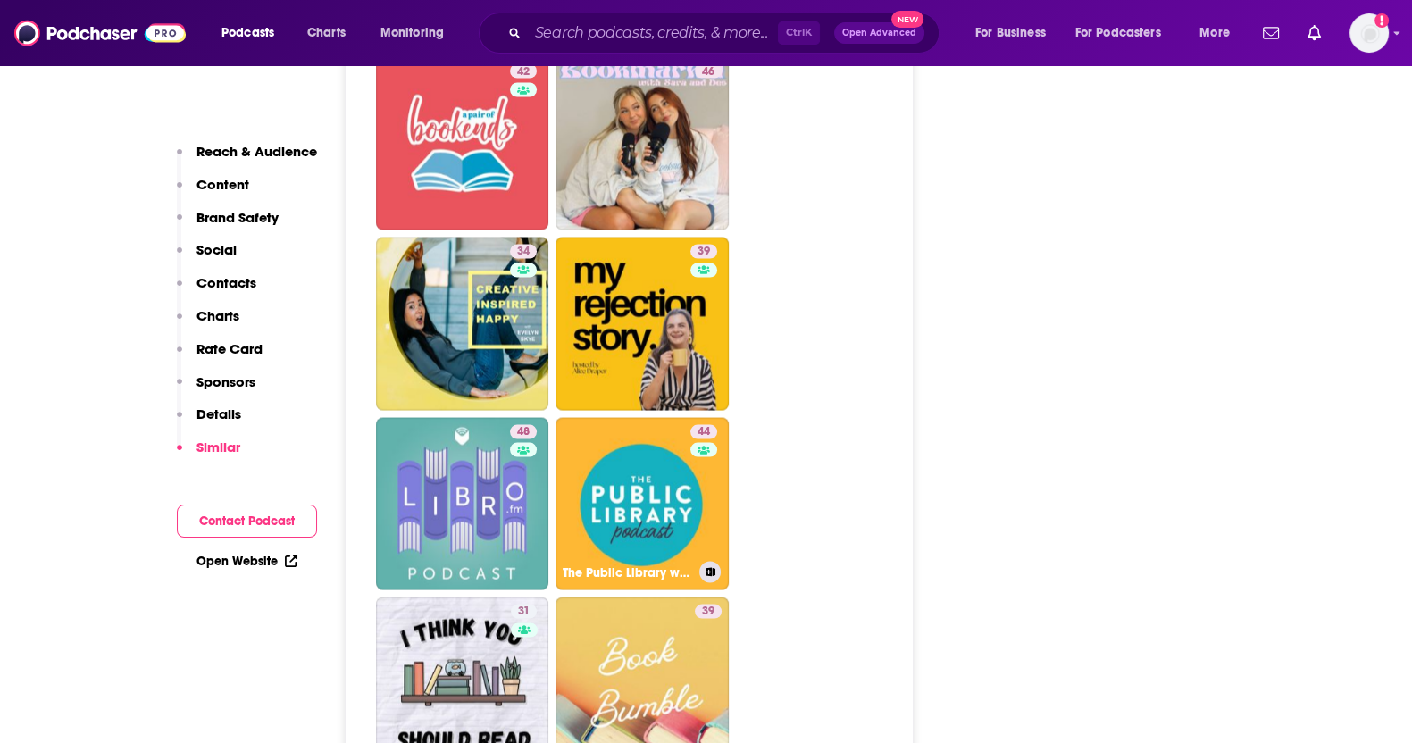
scroll to position [4289, 0]
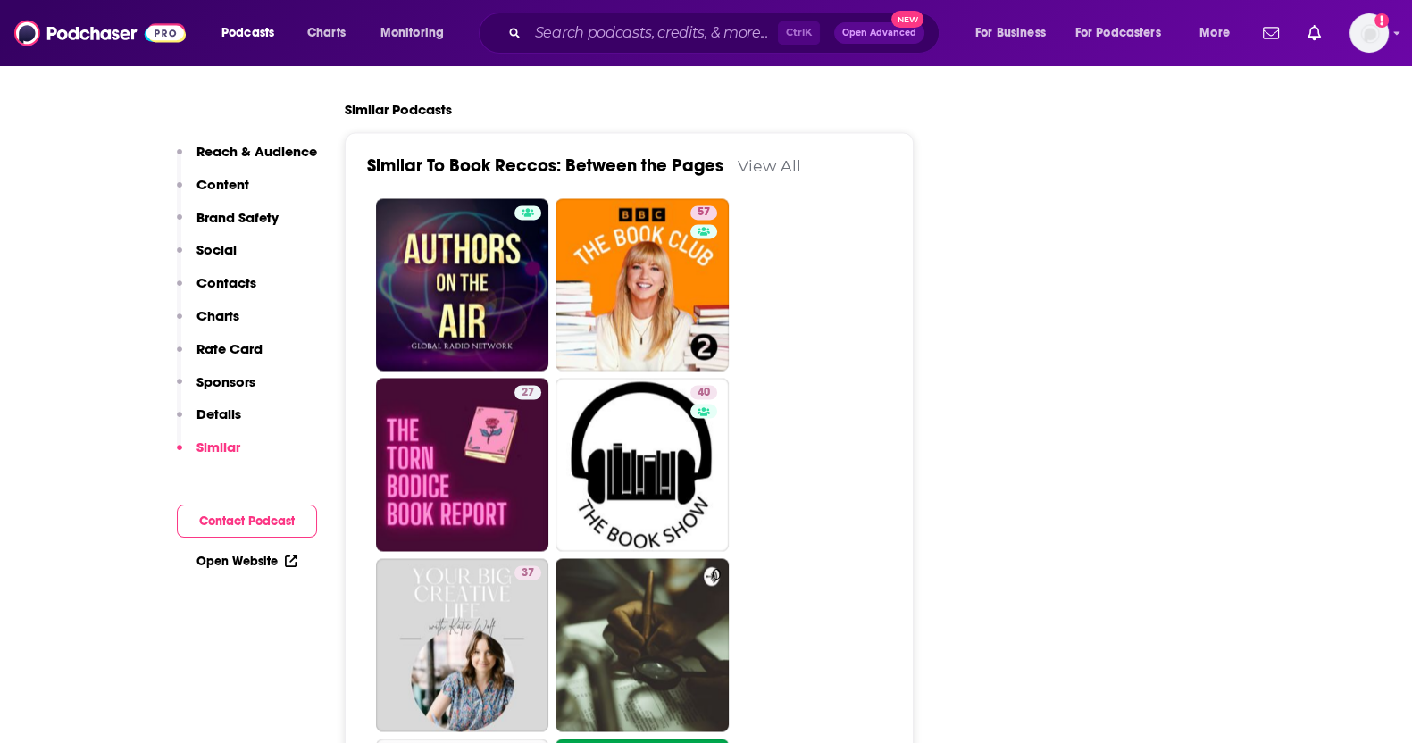
scroll to position [3657, 0]
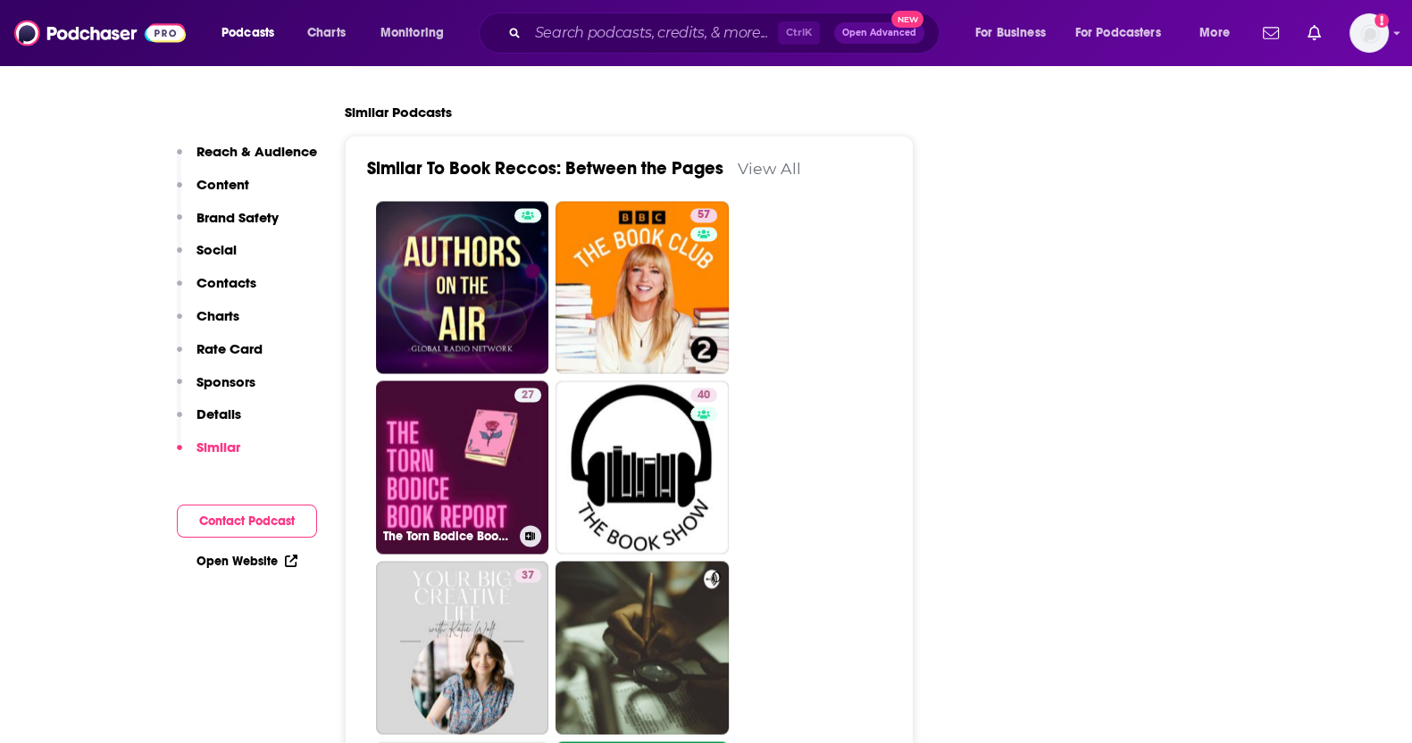
click at [450, 381] on link "27 The Torn Bodice Book Report" at bounding box center [462, 467] width 173 height 173
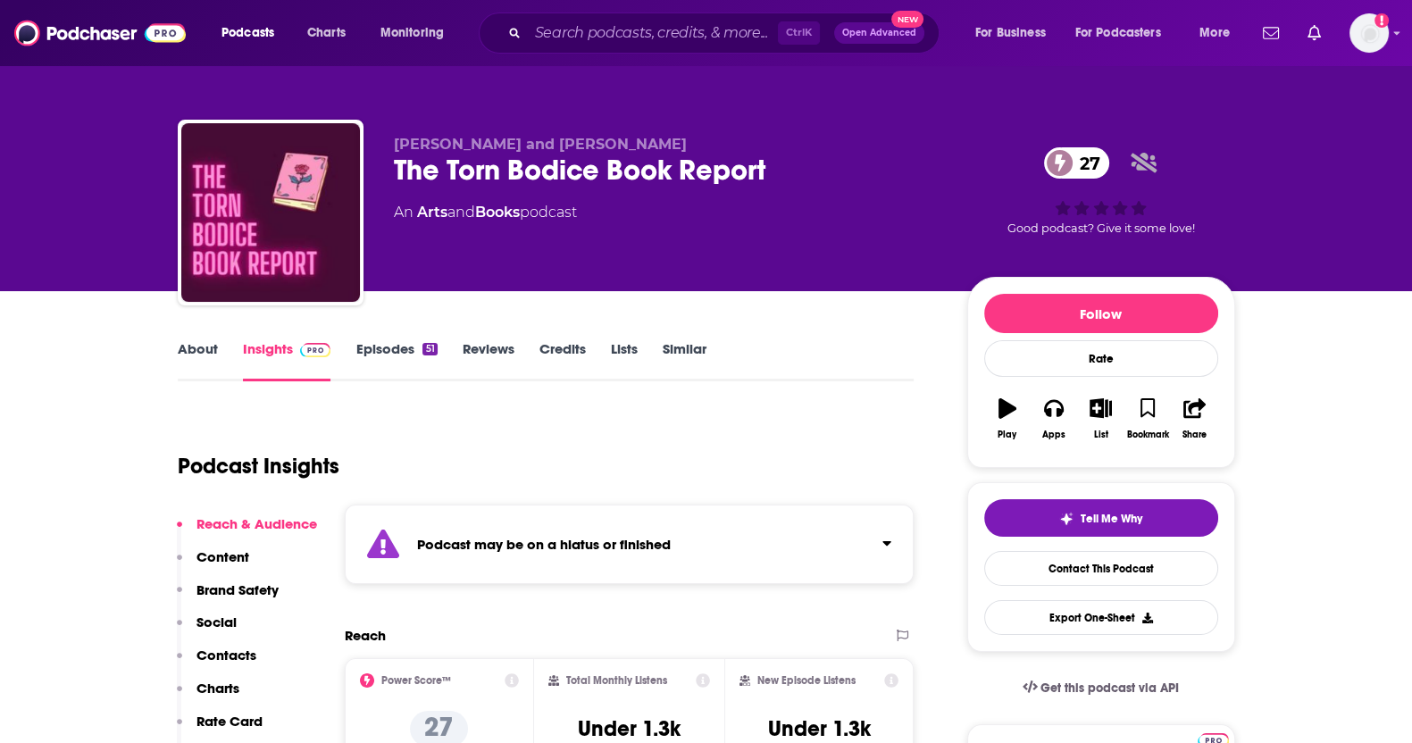
type input "[URL][DOMAIN_NAME]"
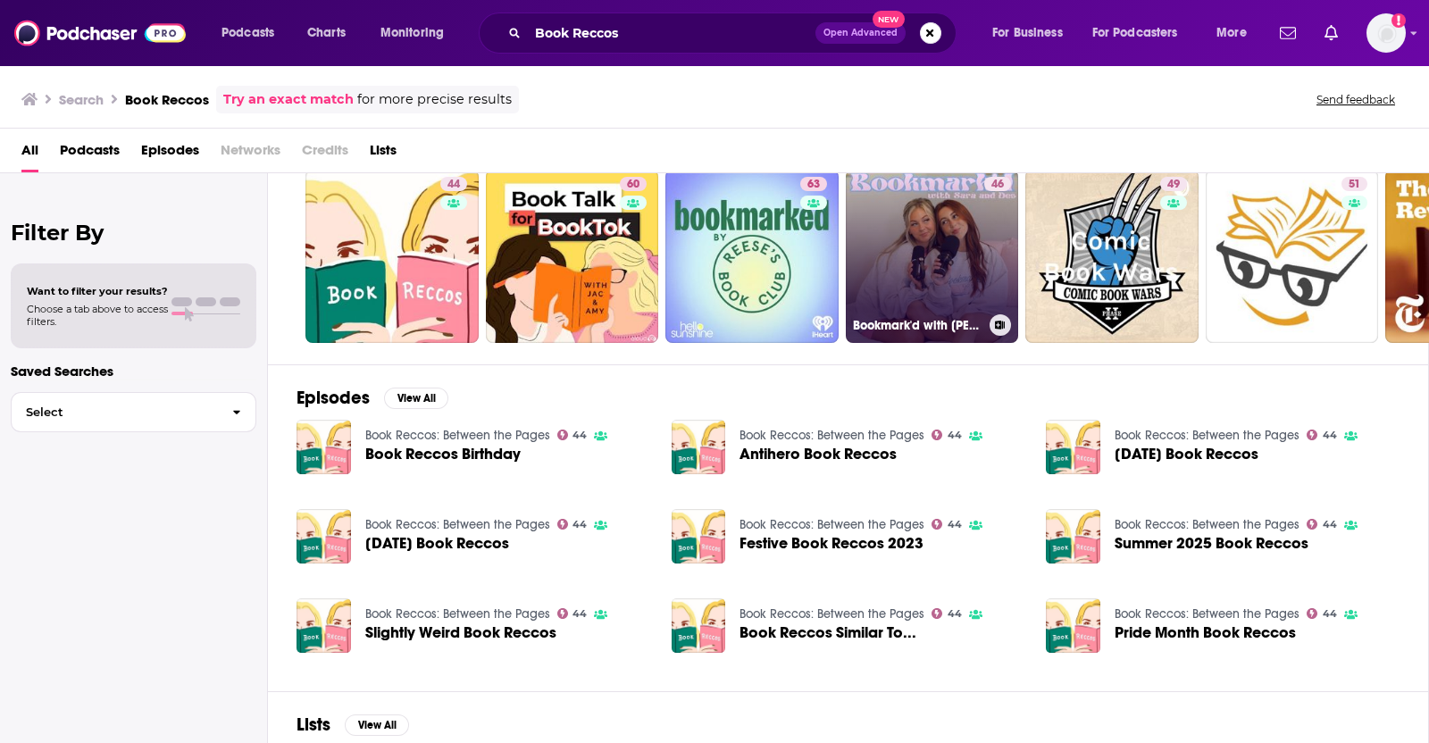
click at [931, 276] on link "46 Bookmark'd with [PERSON_NAME] & Des" at bounding box center [932, 256] width 173 height 173
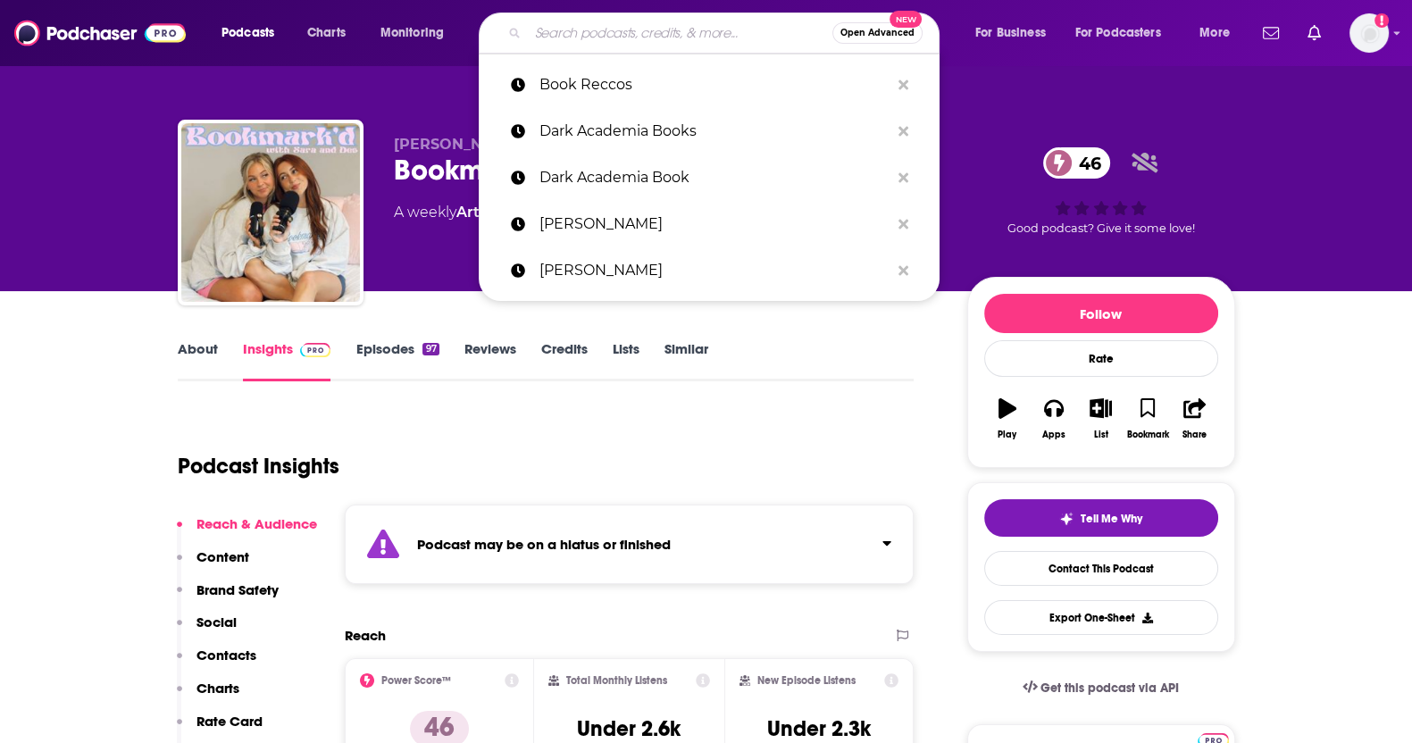
click at [664, 37] on input "Search podcasts, credits, & more..." at bounding box center [680, 33] width 305 height 29
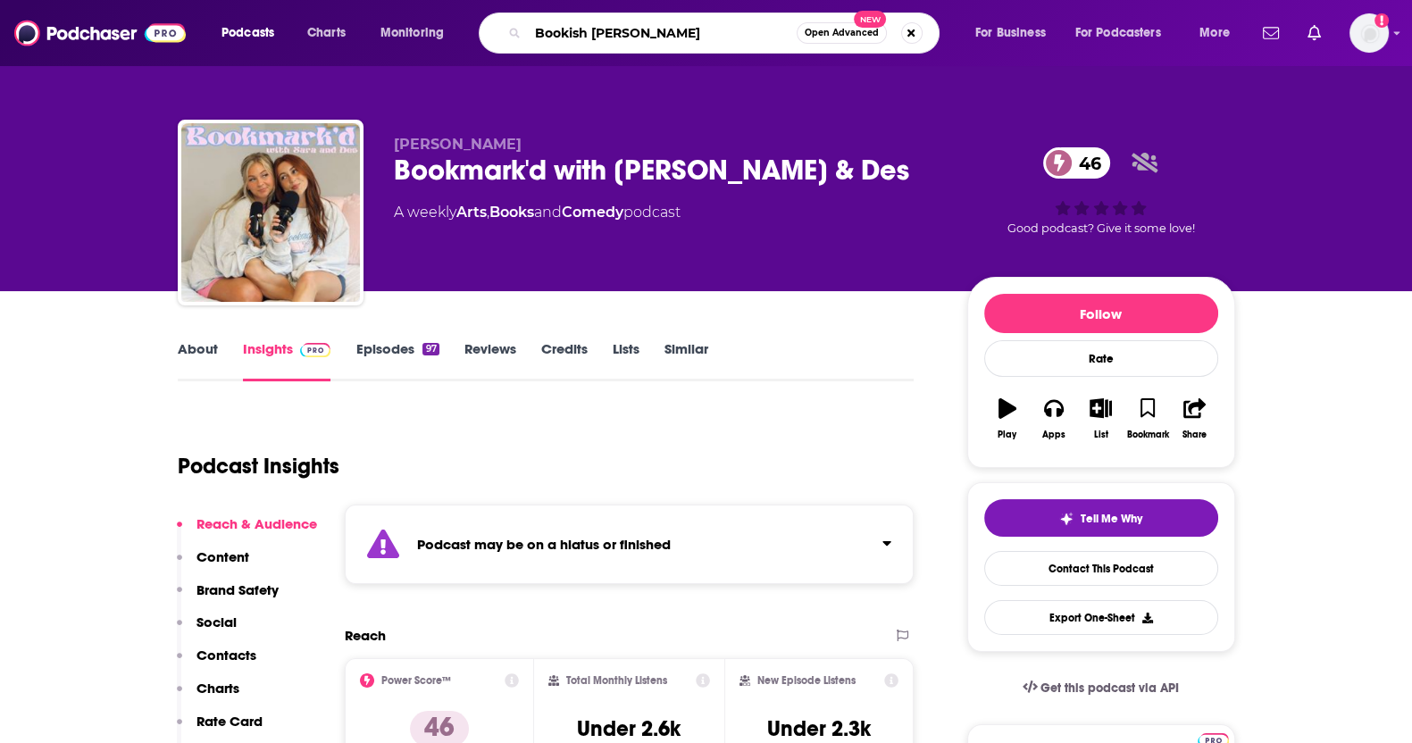
type input "Bookish Bubbl"
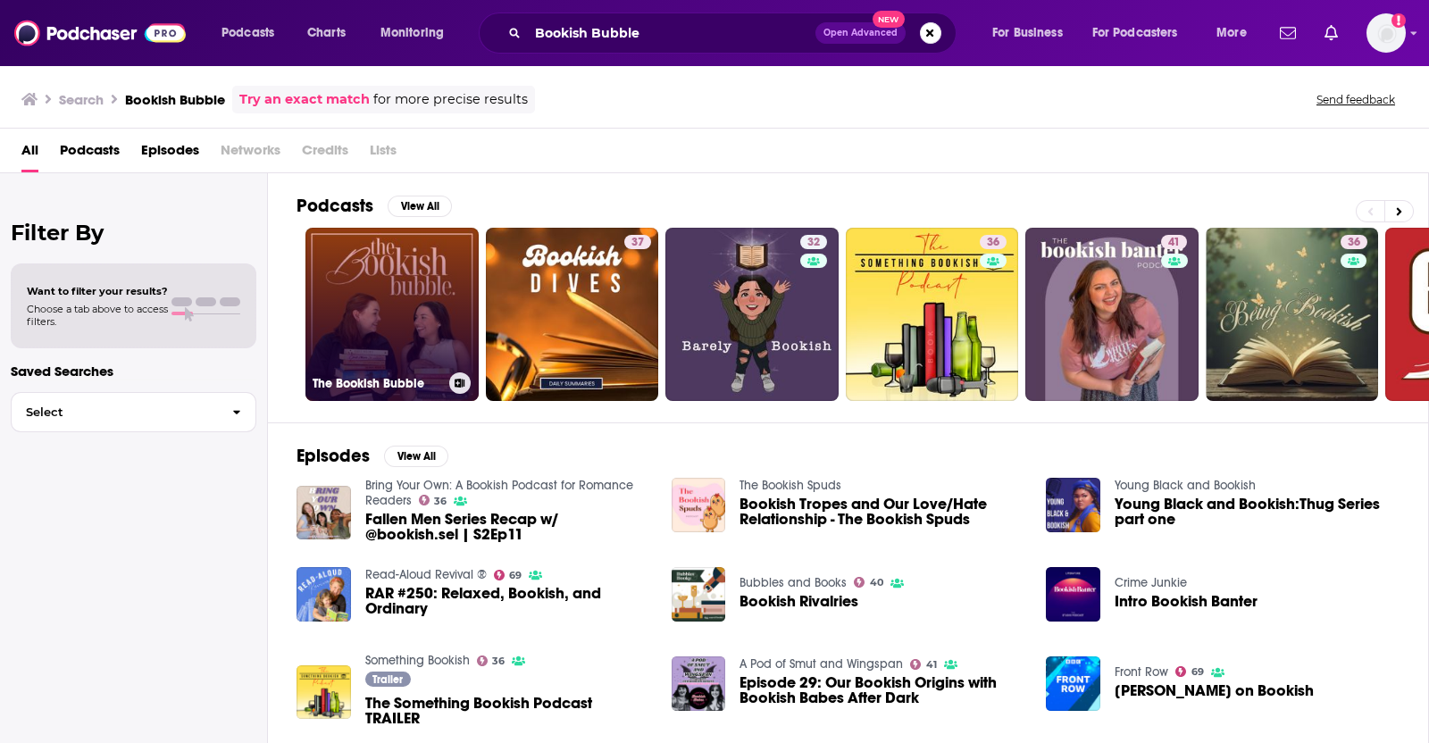
click at [377, 268] on link "The Bookish Bubble" at bounding box center [391, 314] width 173 height 173
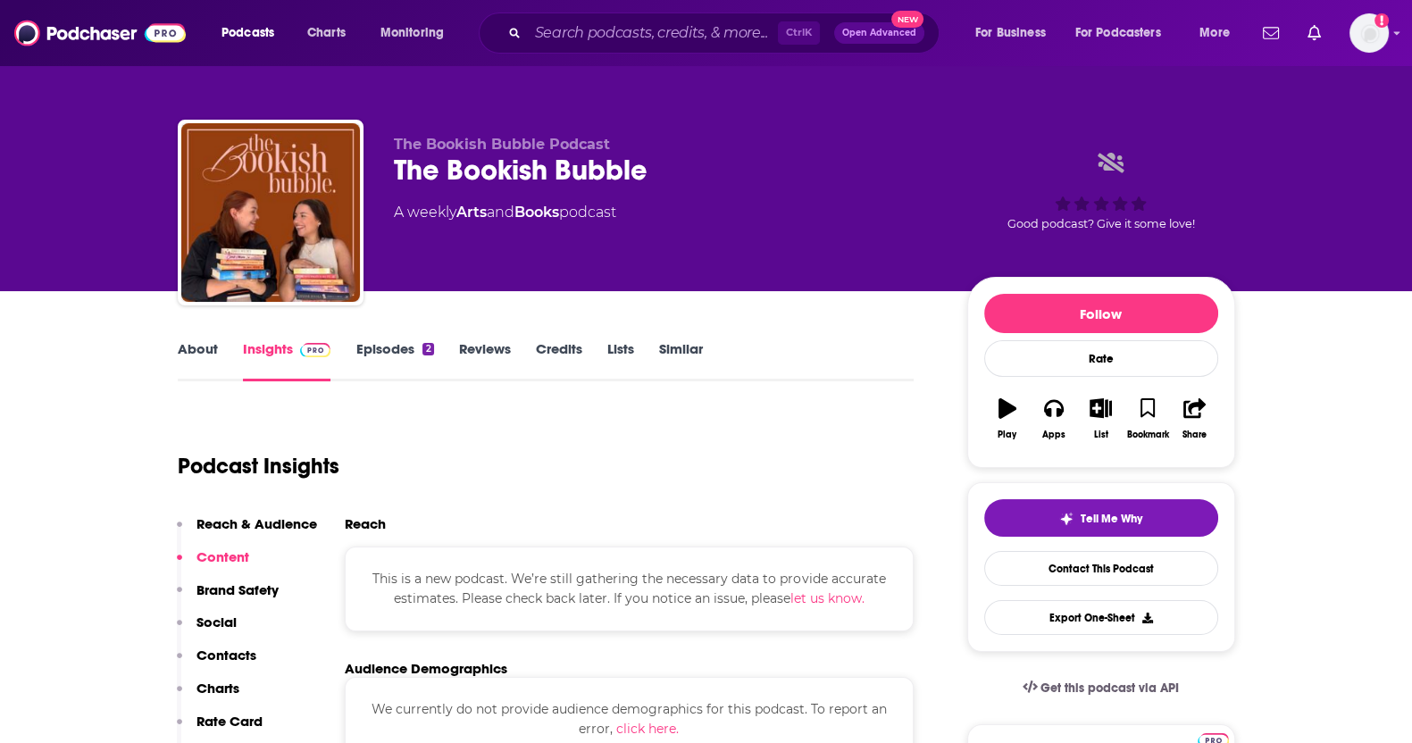
click at [674, 353] on link "Similar" at bounding box center [681, 360] width 44 height 41
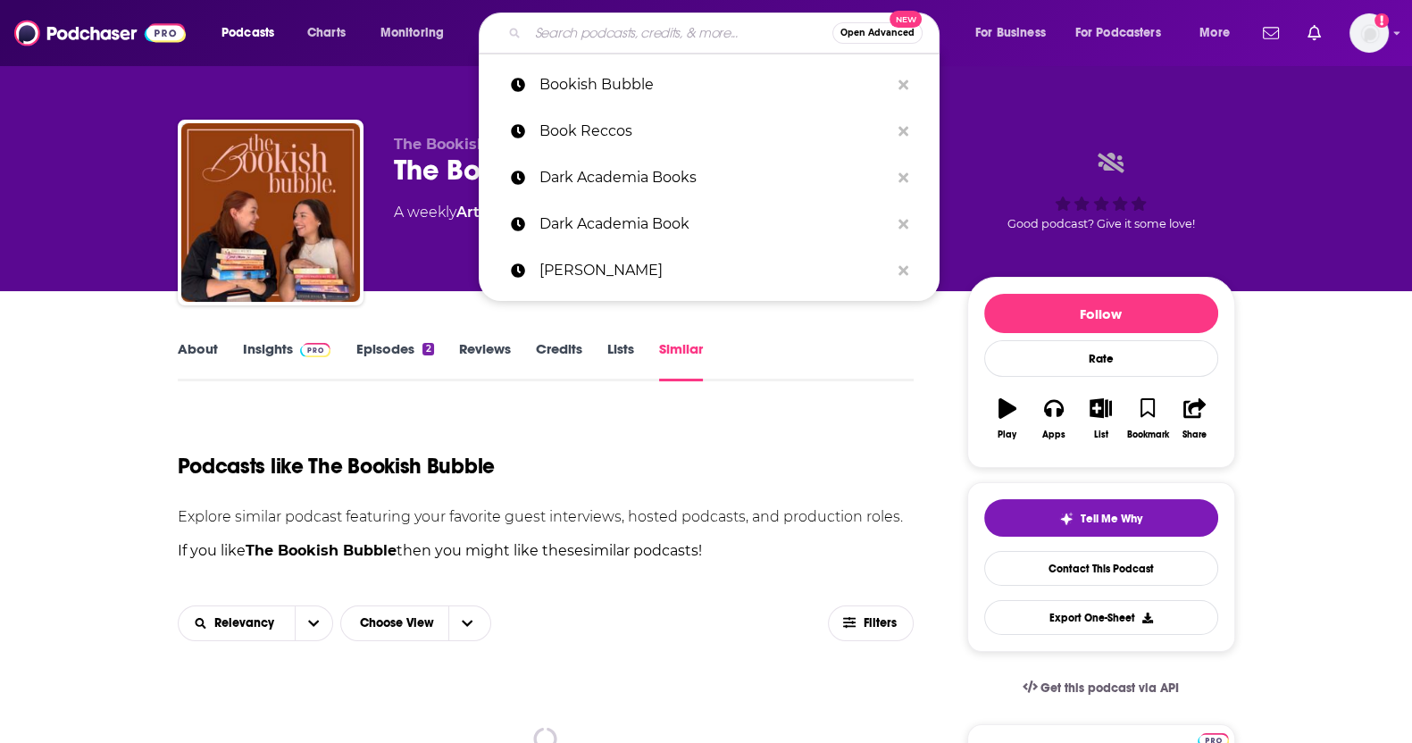
click at [627, 42] on input "Search podcasts, credits, & more..." at bounding box center [680, 33] width 305 height 29
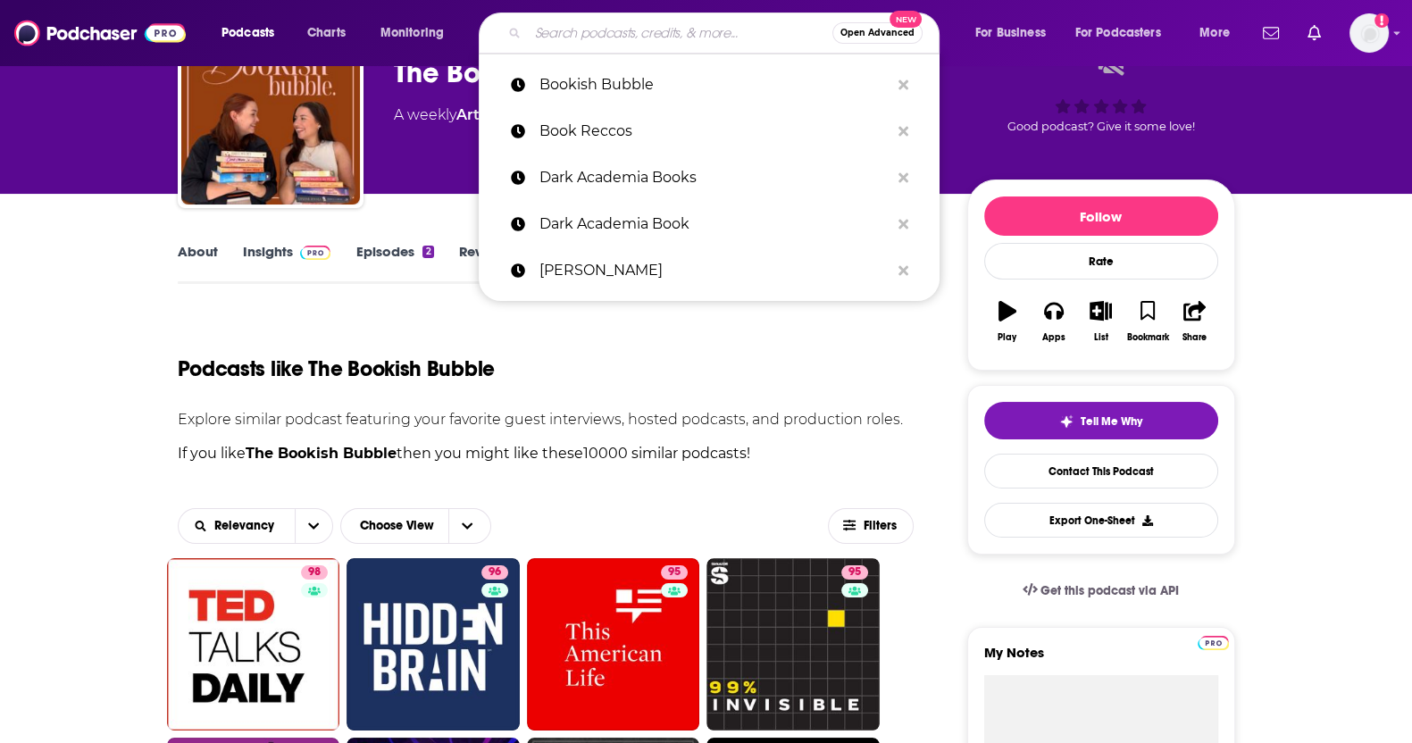
scroll to position [80, 0]
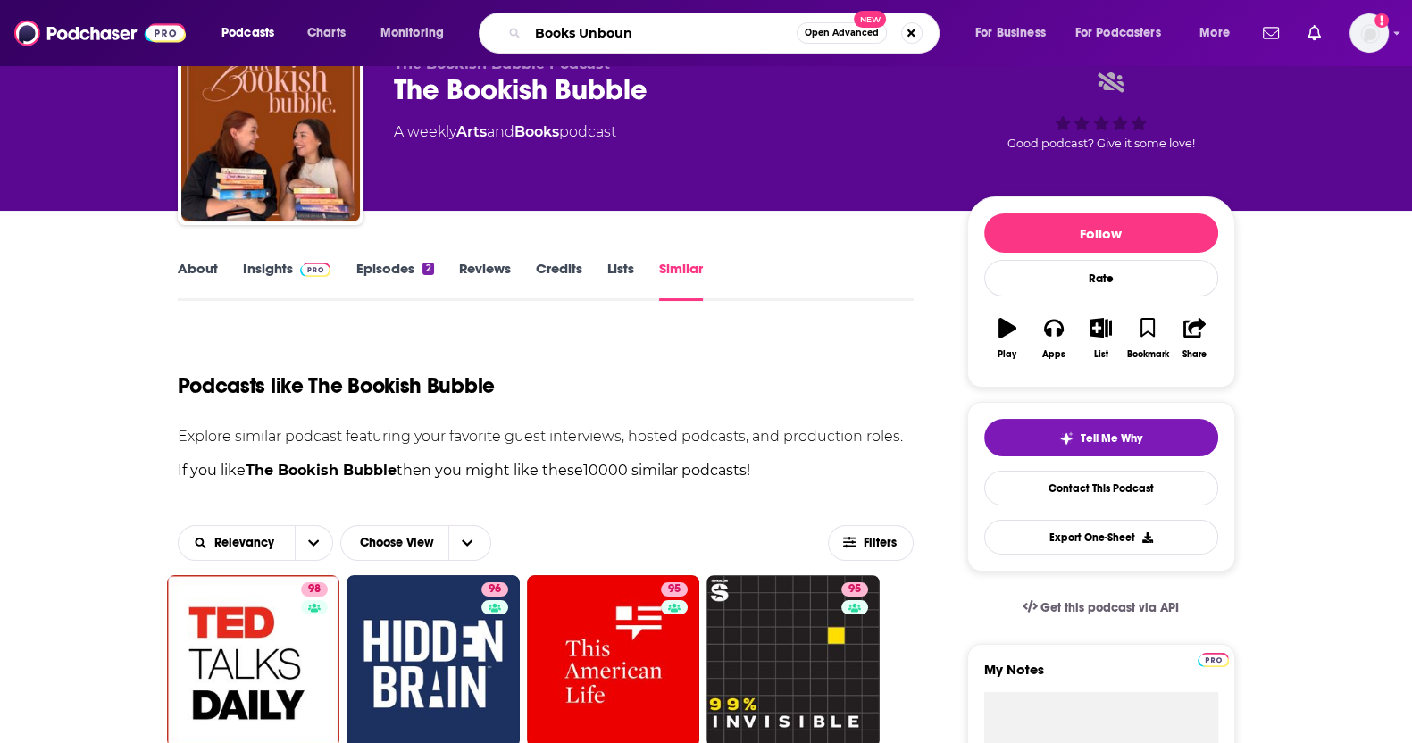
type input "Books Unbound"
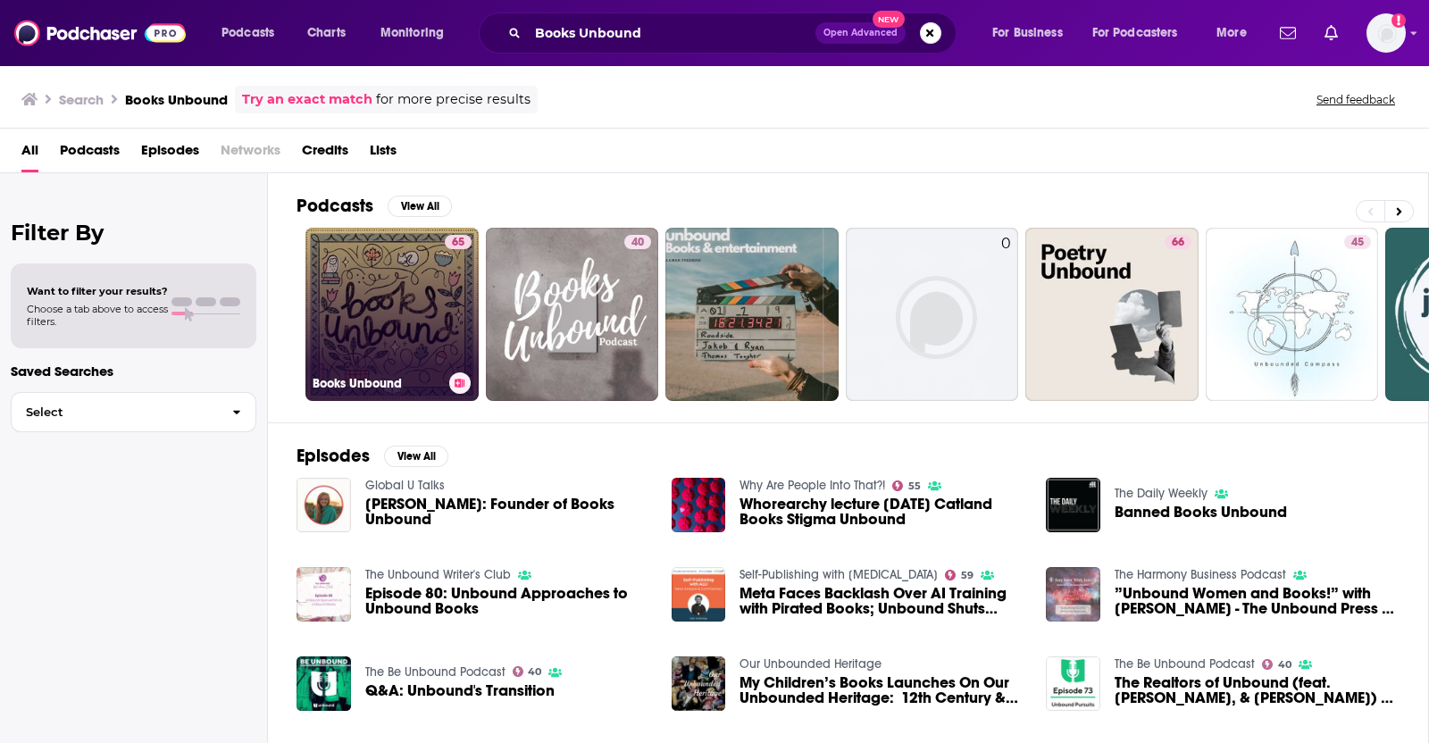
click at [413, 309] on link "65 Books Unbound" at bounding box center [391, 314] width 173 height 173
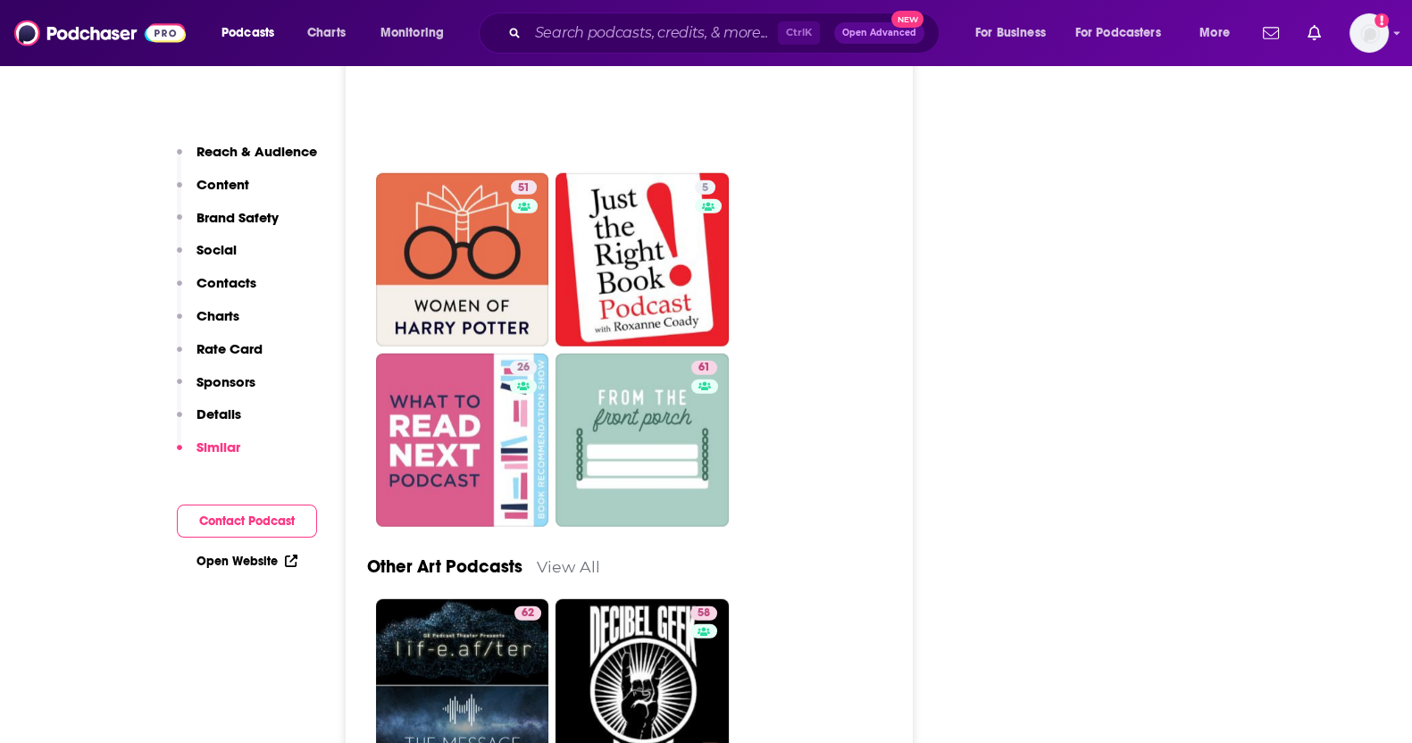
scroll to position [5970, 0]
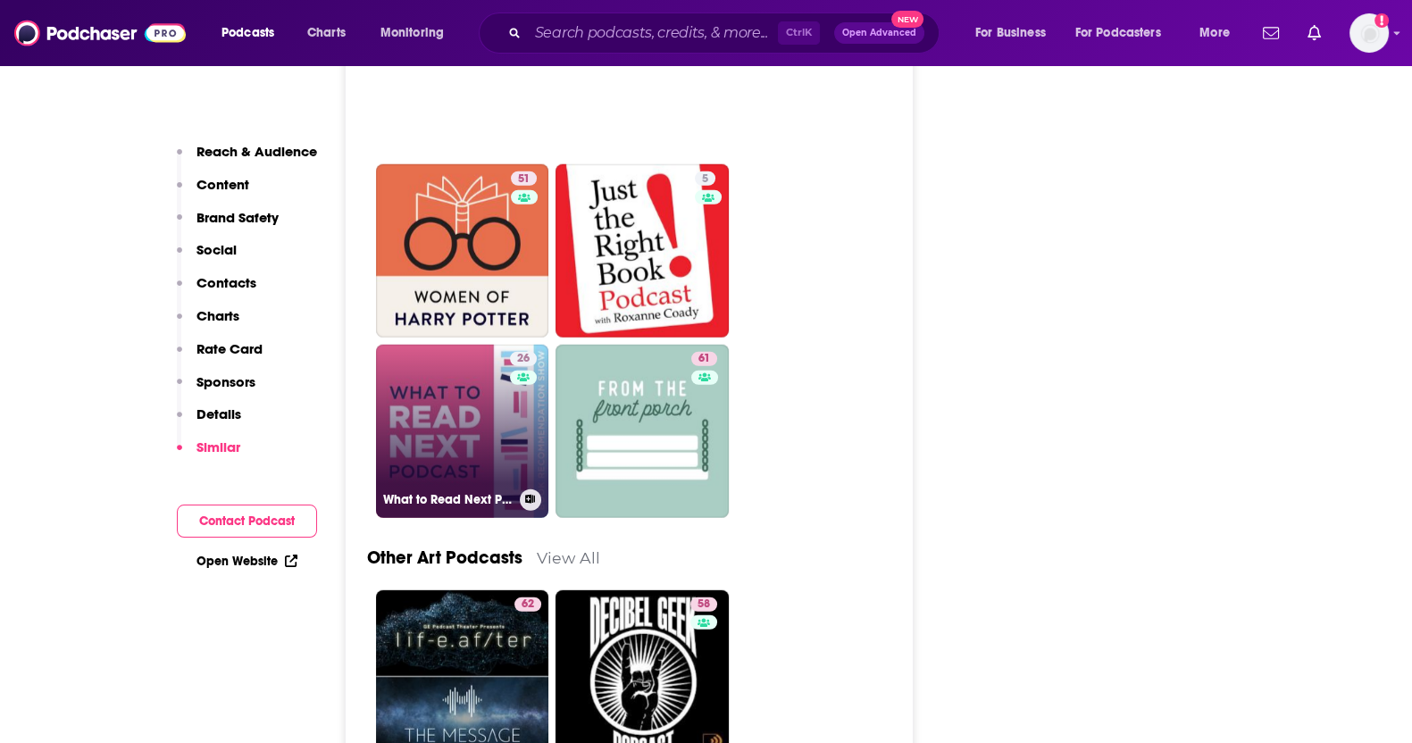
click at [394, 345] on link "26 What to Read Next Podcast l Book Recommendation Show" at bounding box center [462, 431] width 173 height 173
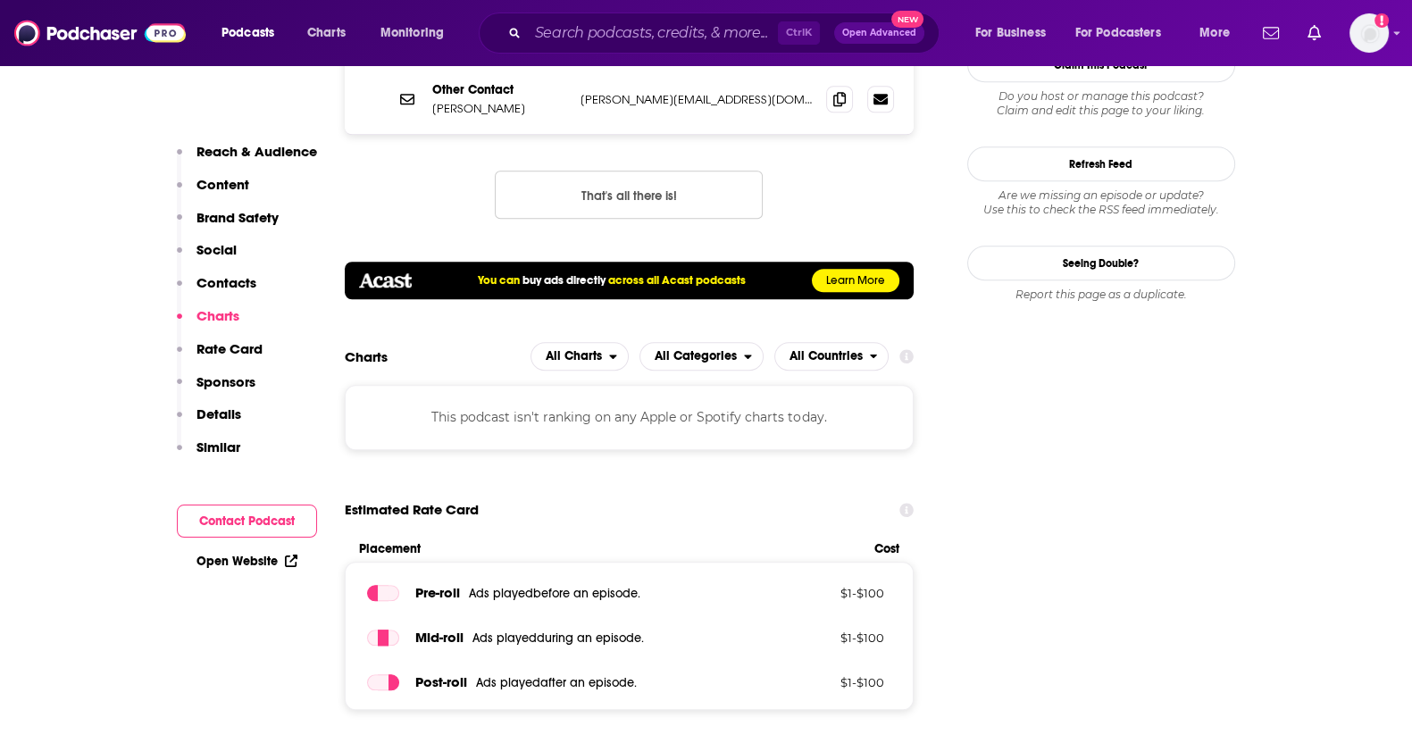
scroll to position [1727, 0]
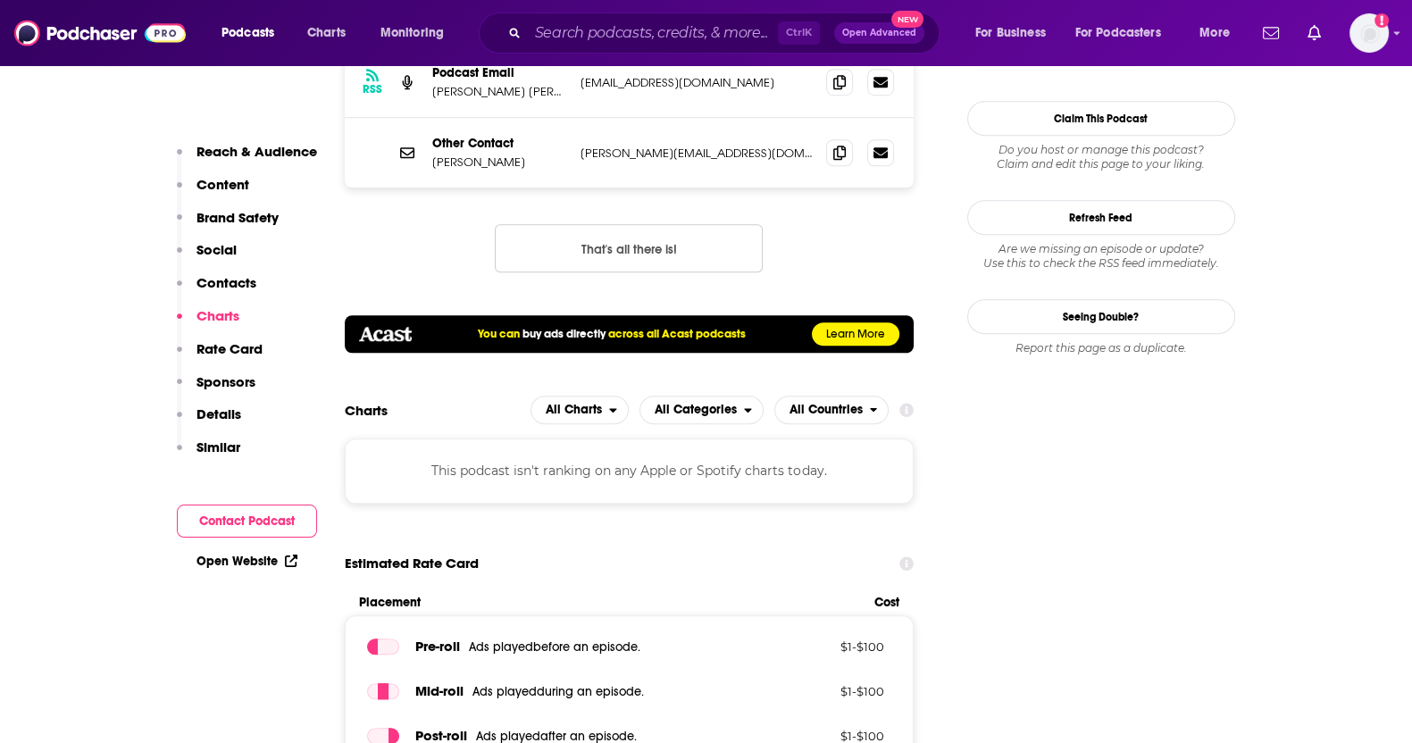
type input "[URL][DOMAIN_NAME]"
